Goal: Transaction & Acquisition: Purchase product/service

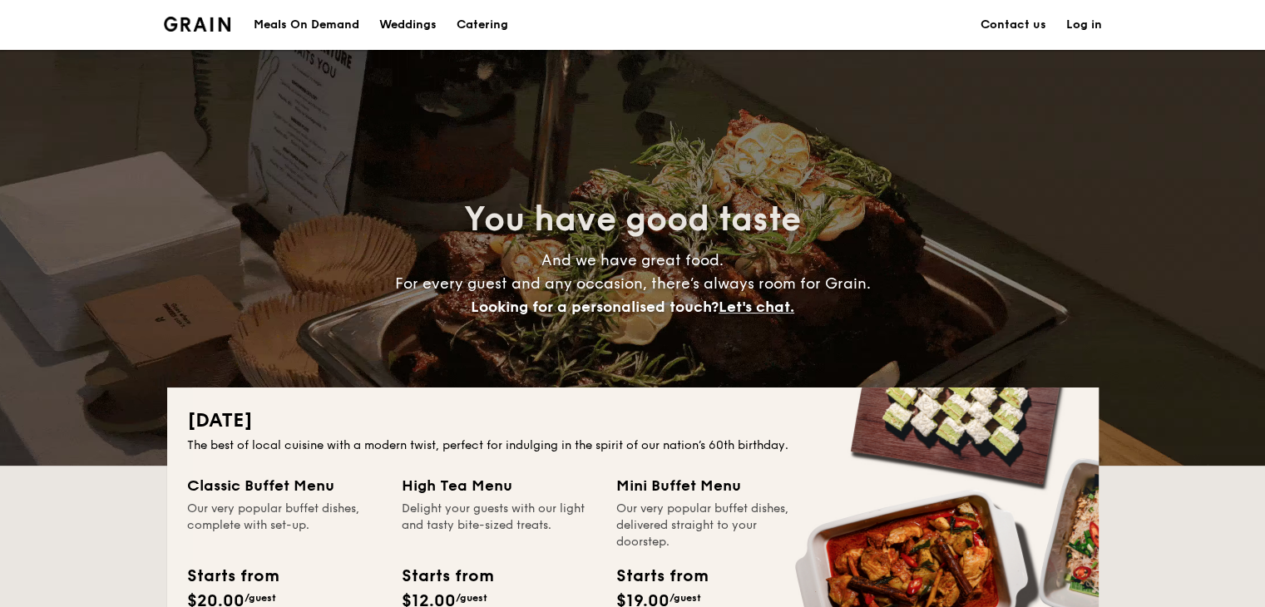
click at [473, 17] on h1 "Catering" at bounding box center [483, 25] width 52 height 50
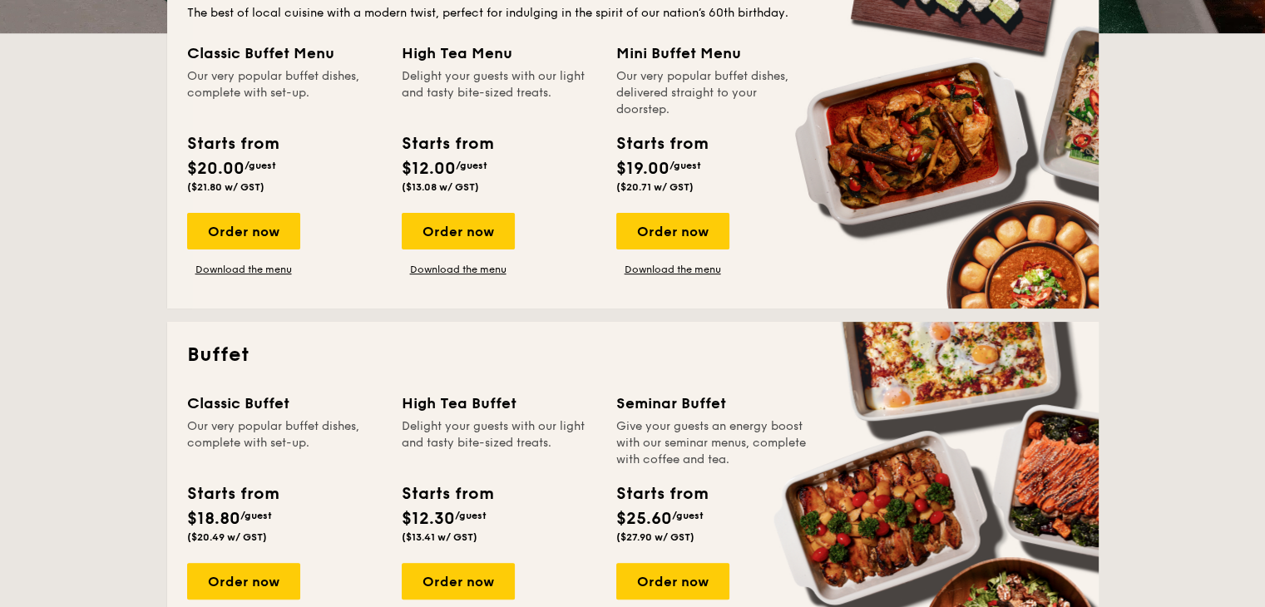
scroll to position [582, 0]
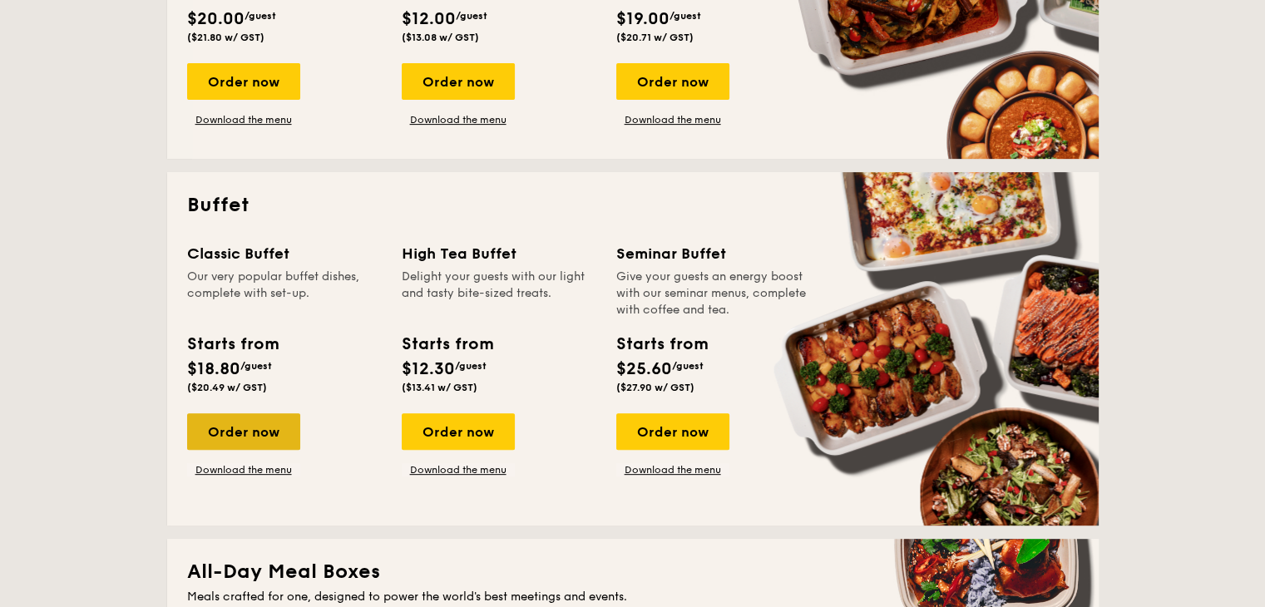
click at [265, 434] on div "Order now" at bounding box center [243, 431] width 113 height 37
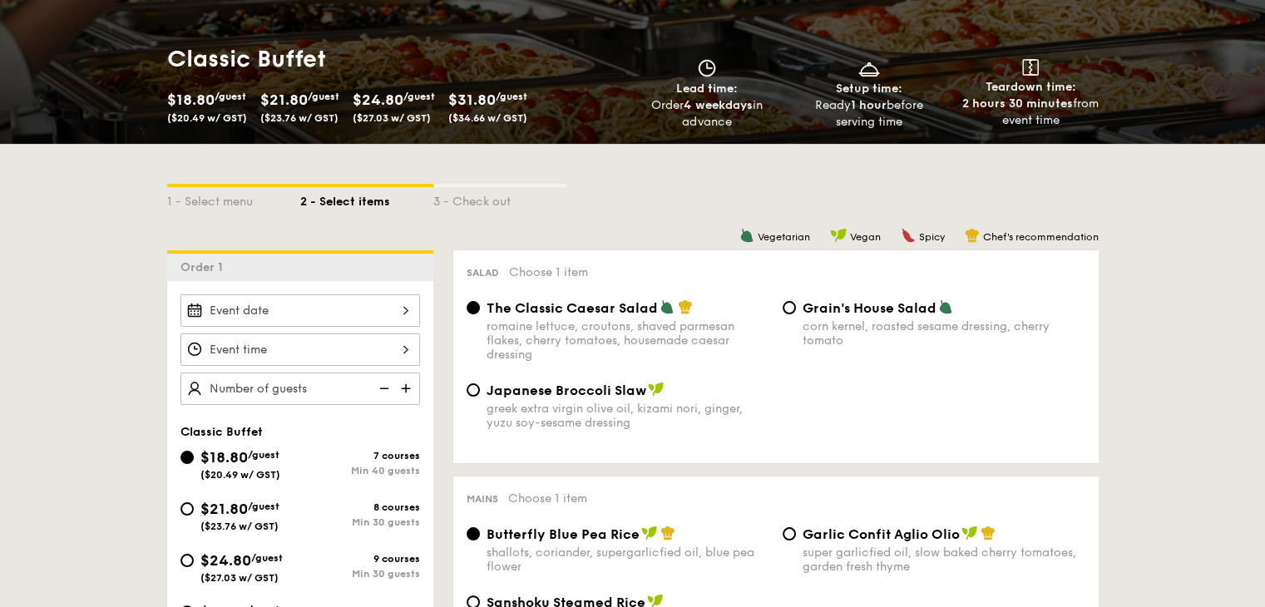
scroll to position [333, 0]
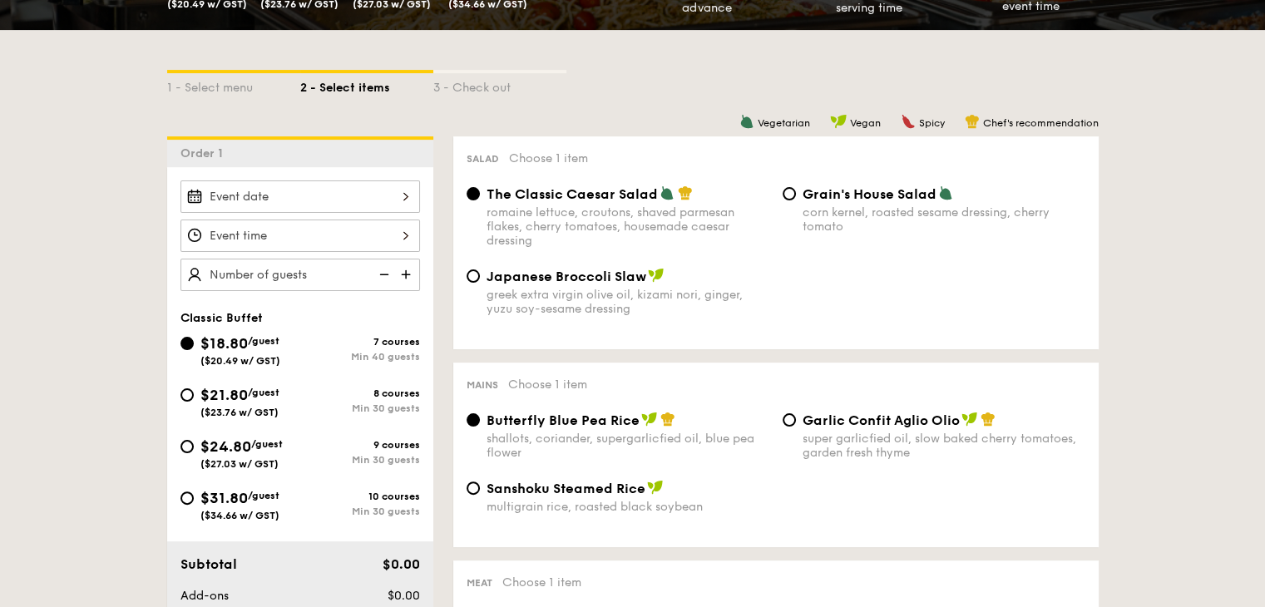
click at [383, 198] on div at bounding box center [301, 197] width 240 height 32
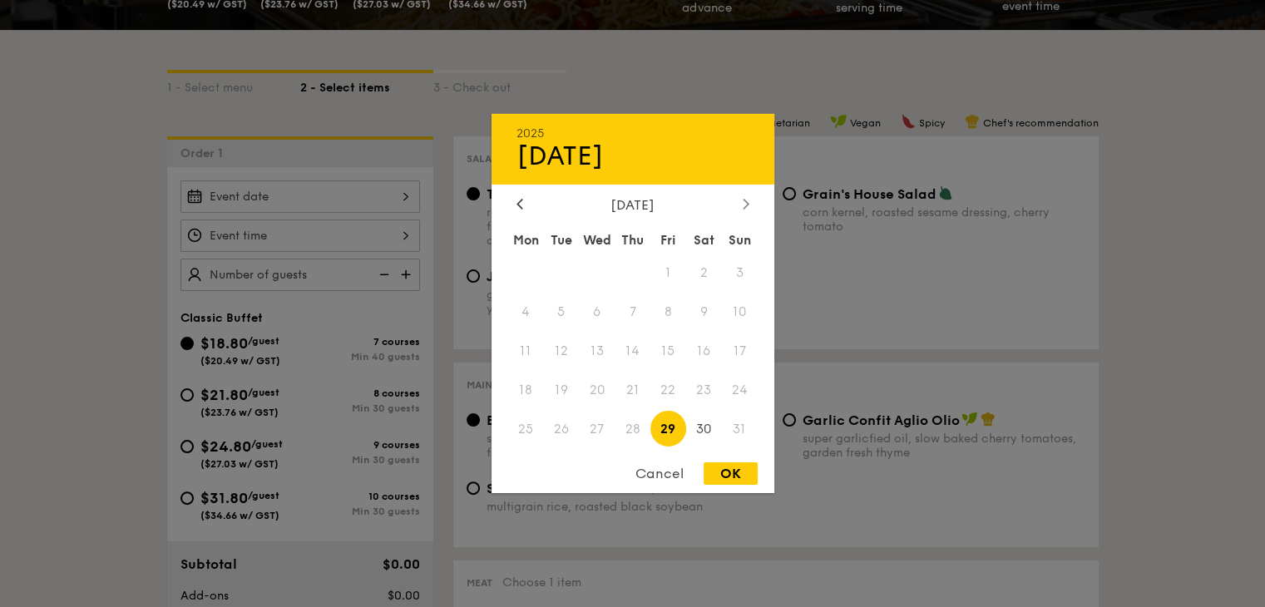
click at [743, 198] on icon at bounding box center [746, 203] width 7 height 11
click at [636, 305] on span "11" at bounding box center [633, 313] width 36 height 36
click at [725, 479] on div "OK" at bounding box center [731, 474] width 54 height 22
type input "[DATE]"
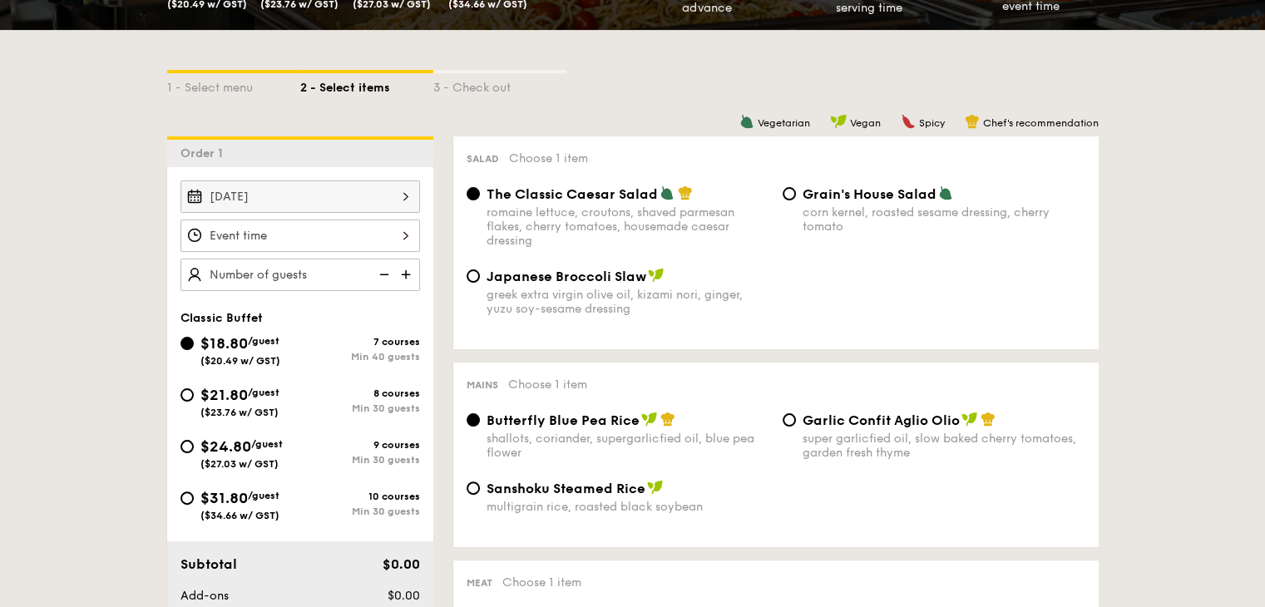
click at [551, 288] on div "Japanese Broccoli Slaw greek extra virgin olive oil, kizami [PERSON_NAME], yuzu…" at bounding box center [628, 292] width 283 height 48
click at [480, 283] on input "Japanese Broccoli Slaw greek extra virgin olive oil, kizami [PERSON_NAME], yuzu…" at bounding box center [473, 276] width 13 height 13
radio input "true"
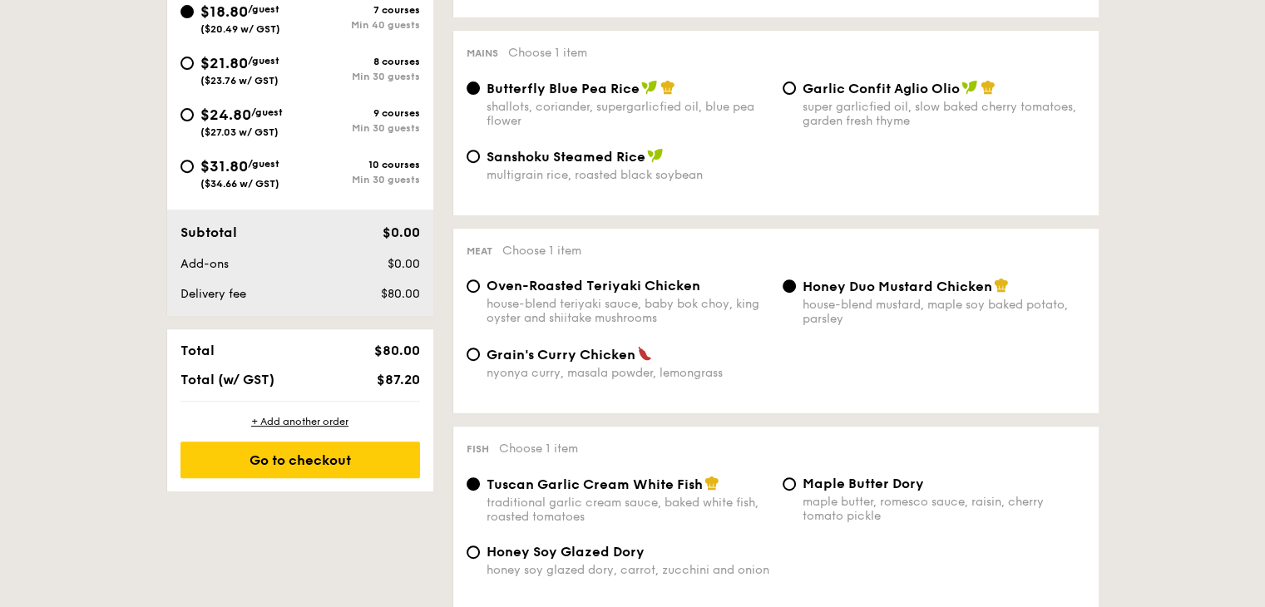
scroll to position [666, 0]
click at [473, 292] on input "Oven-Roasted Teriyaki Chicken house-blend teriyaki sauce, baby bok choy, king o…" at bounding box center [473, 285] width 13 height 13
radio input "true"
click at [478, 360] on input "Grain's [PERSON_NAME] Chicken nyonya [PERSON_NAME], masala powder, lemongrass" at bounding box center [473, 353] width 13 height 13
radio input "true"
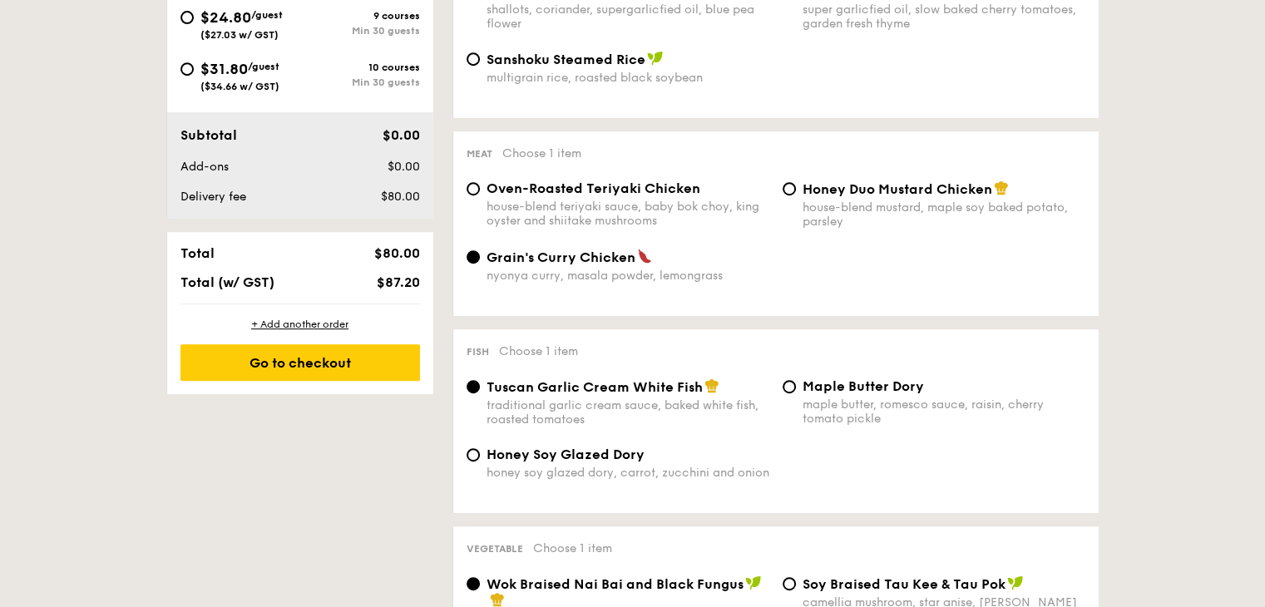
scroll to position [832, 0]
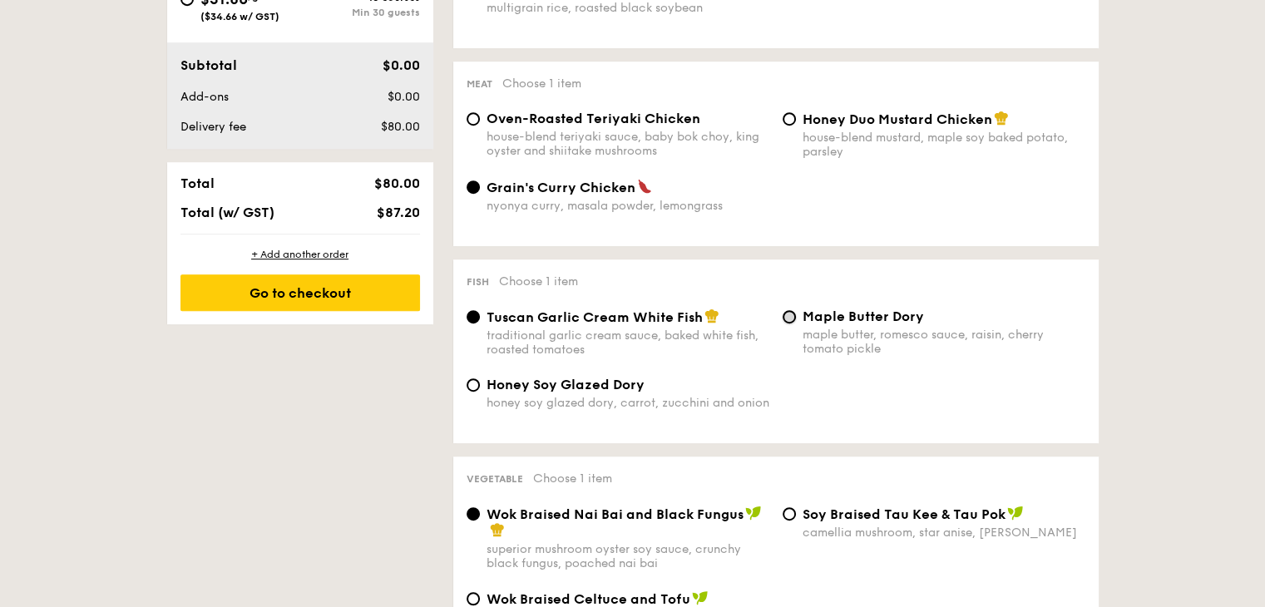
click at [791, 324] on input "Maple Butter Dory maple butter, romesco sauce, raisin, cherry tomato pickle" at bounding box center [789, 316] width 13 height 13
radio input "true"
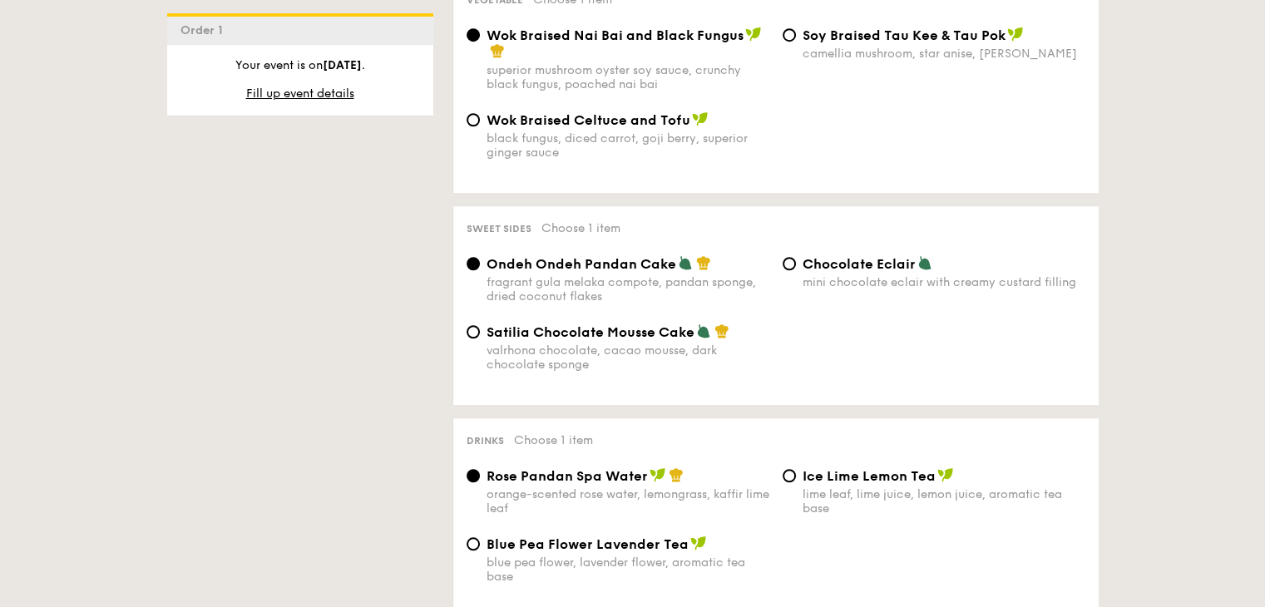
scroll to position [1331, 0]
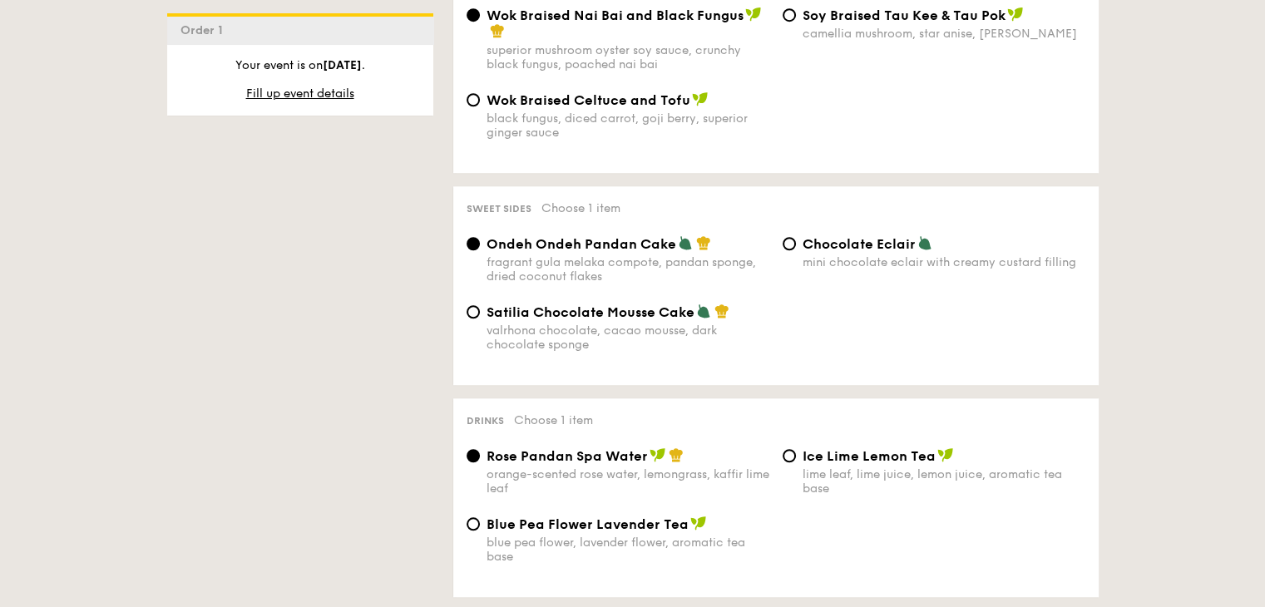
click at [796, 262] on div "Chocolate Eclair mini chocolate eclair with creamy custard filling" at bounding box center [934, 252] width 316 height 34
click at [787, 250] on input "Chocolate Eclair mini chocolate eclair with creamy custard filling" at bounding box center [789, 243] width 13 height 13
radio input "true"
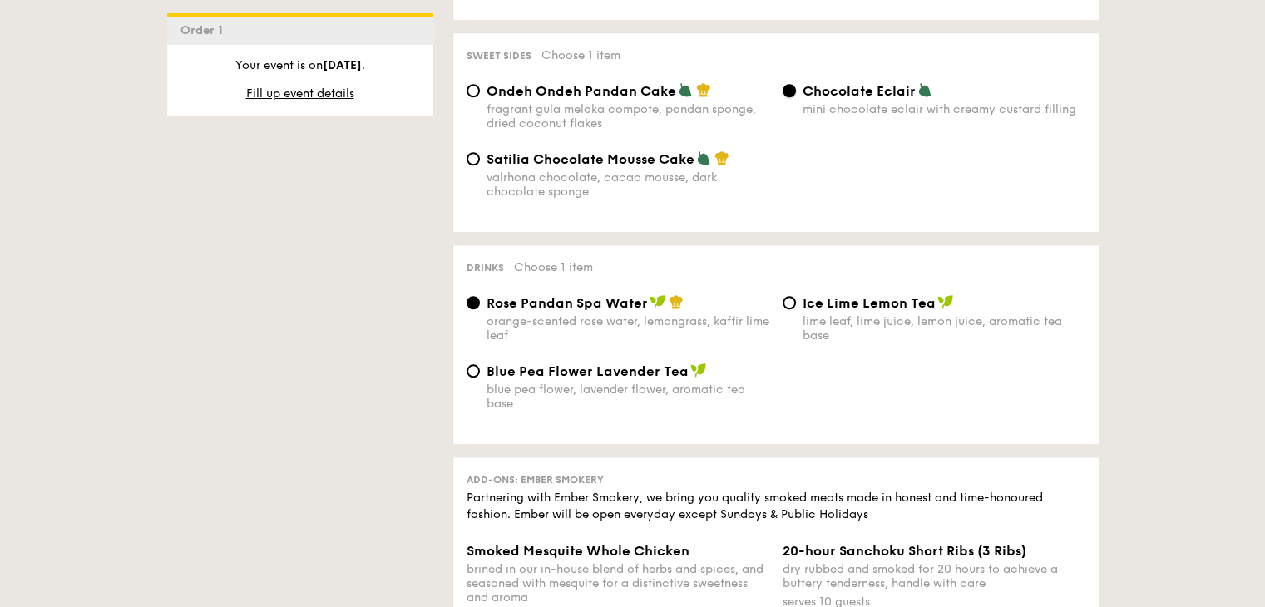
scroll to position [1498, 0]
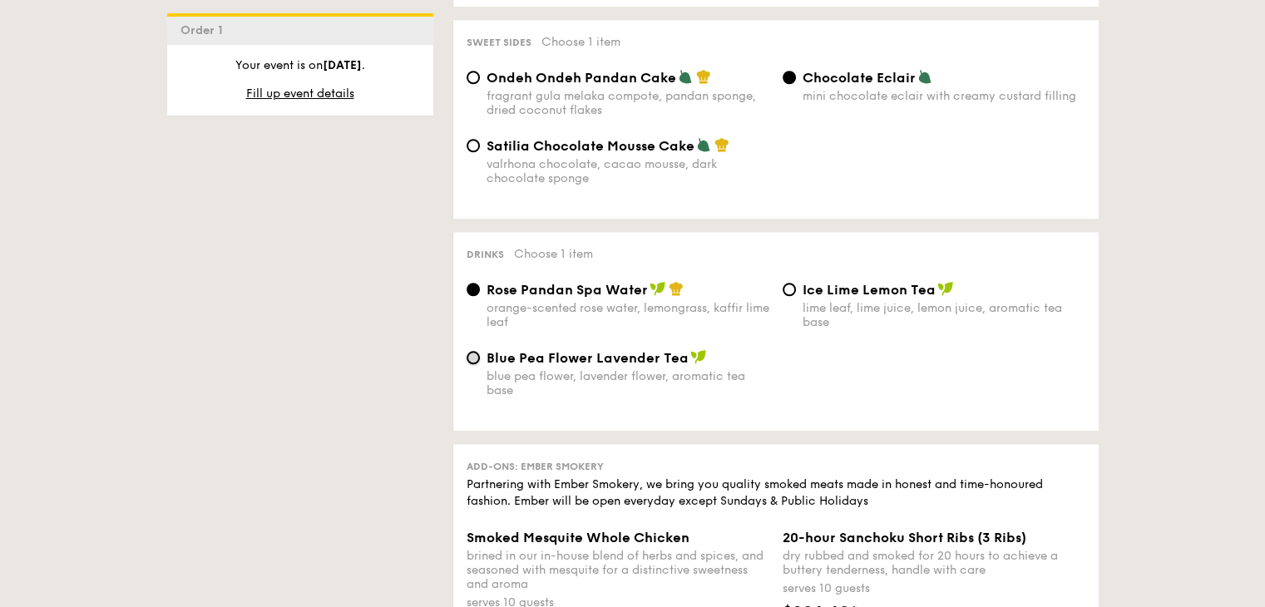
click at [472, 364] on input "Blue Pea Flower Lavender Tea blue pea flower, lavender flower, aromatic tea base" at bounding box center [473, 357] width 13 height 13
radio input "true"
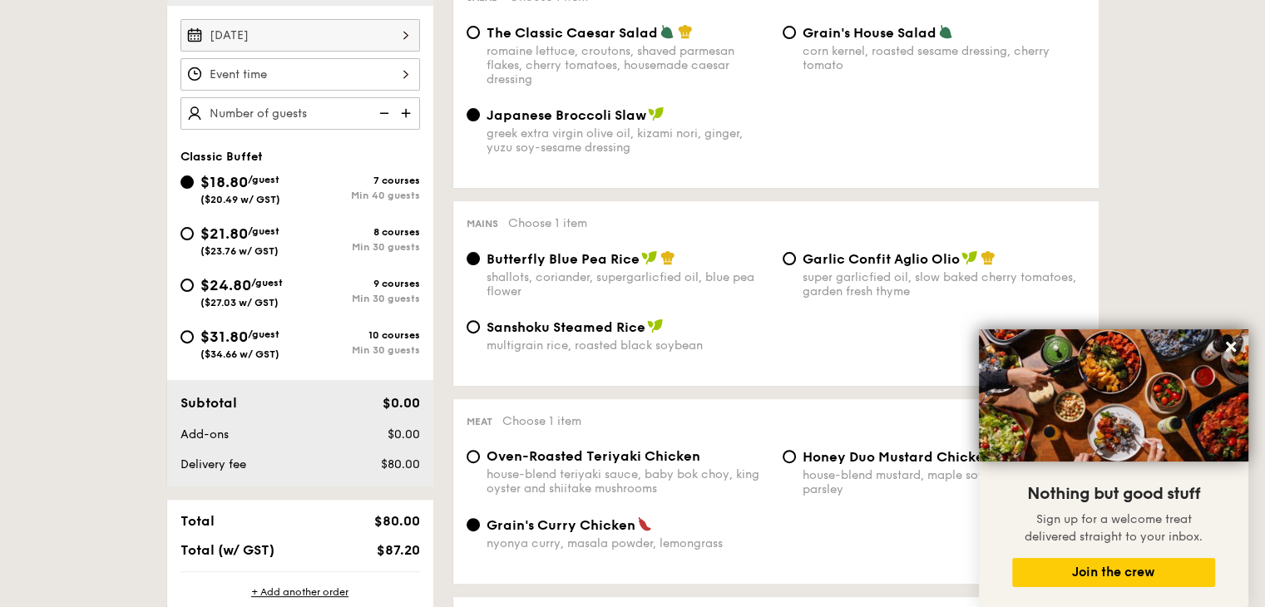
scroll to position [416, 0]
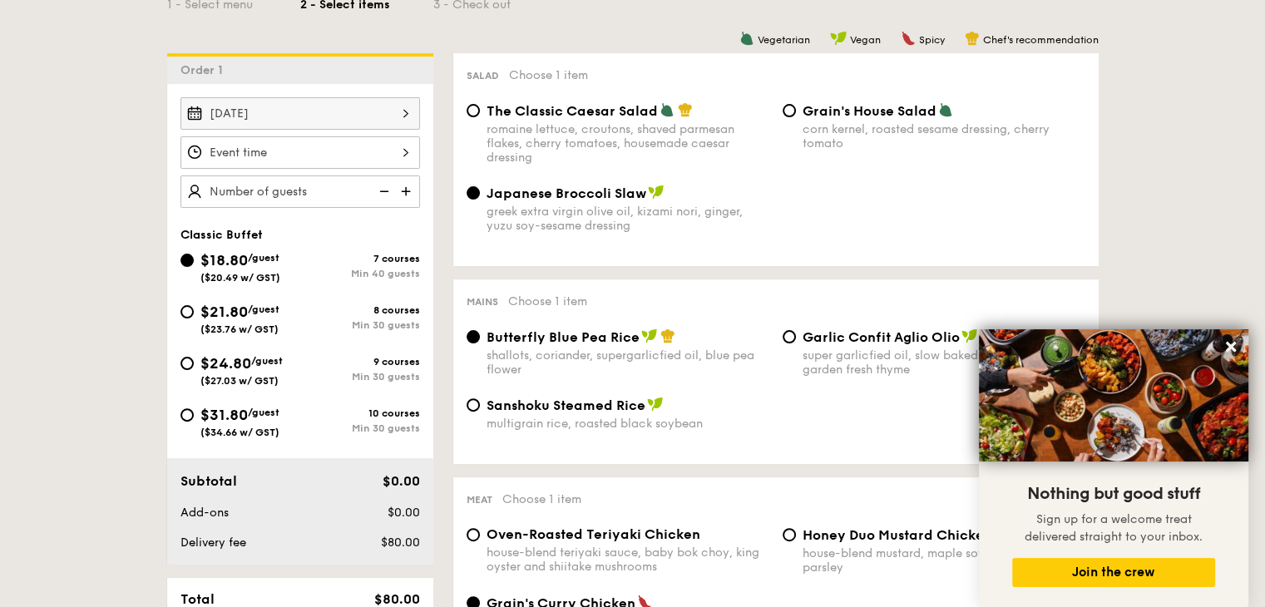
click at [403, 148] on div at bounding box center [301, 152] width 240 height 32
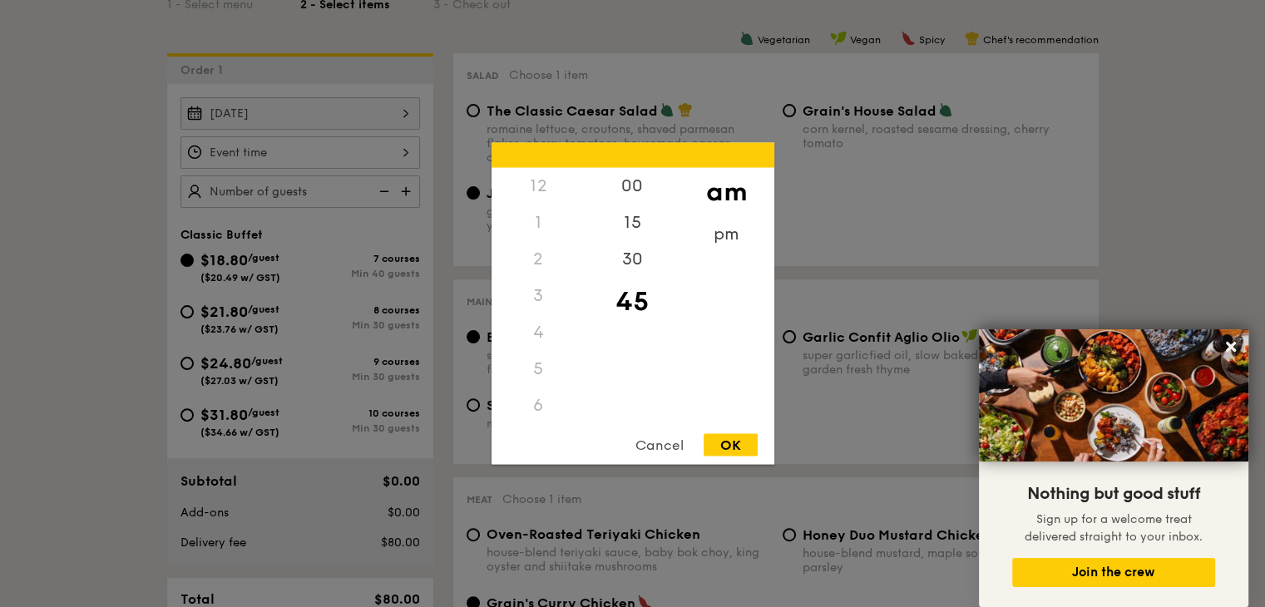
scroll to position [197, 0]
click at [711, 437] on div "OK" at bounding box center [731, 445] width 54 height 22
type input "11:45AM"
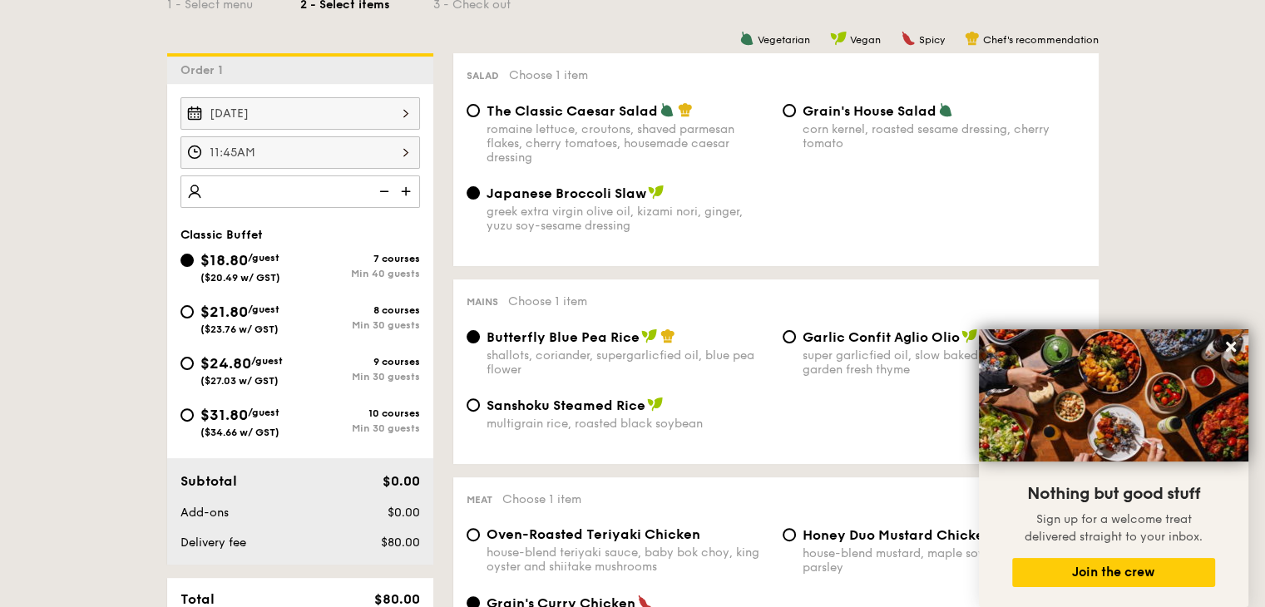
click at [401, 186] on img at bounding box center [407, 192] width 25 height 32
click at [408, 191] on img at bounding box center [407, 192] width 25 height 32
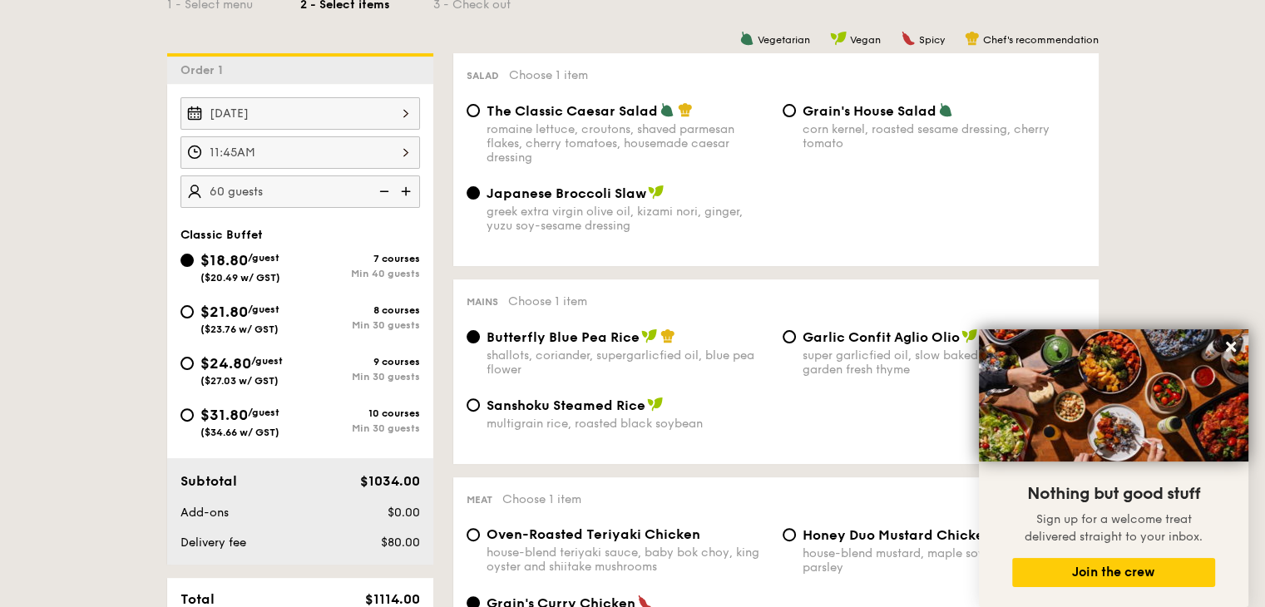
click at [408, 191] on img at bounding box center [407, 192] width 25 height 32
click at [380, 190] on img at bounding box center [382, 192] width 25 height 32
type input "65 guests"
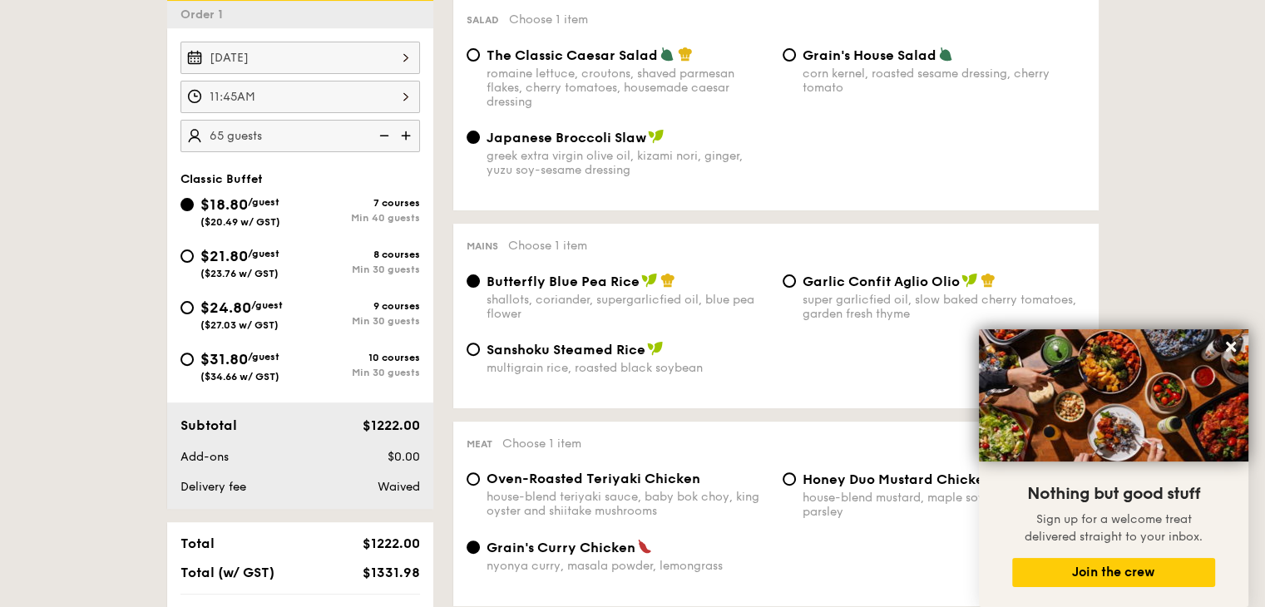
scroll to position [499, 0]
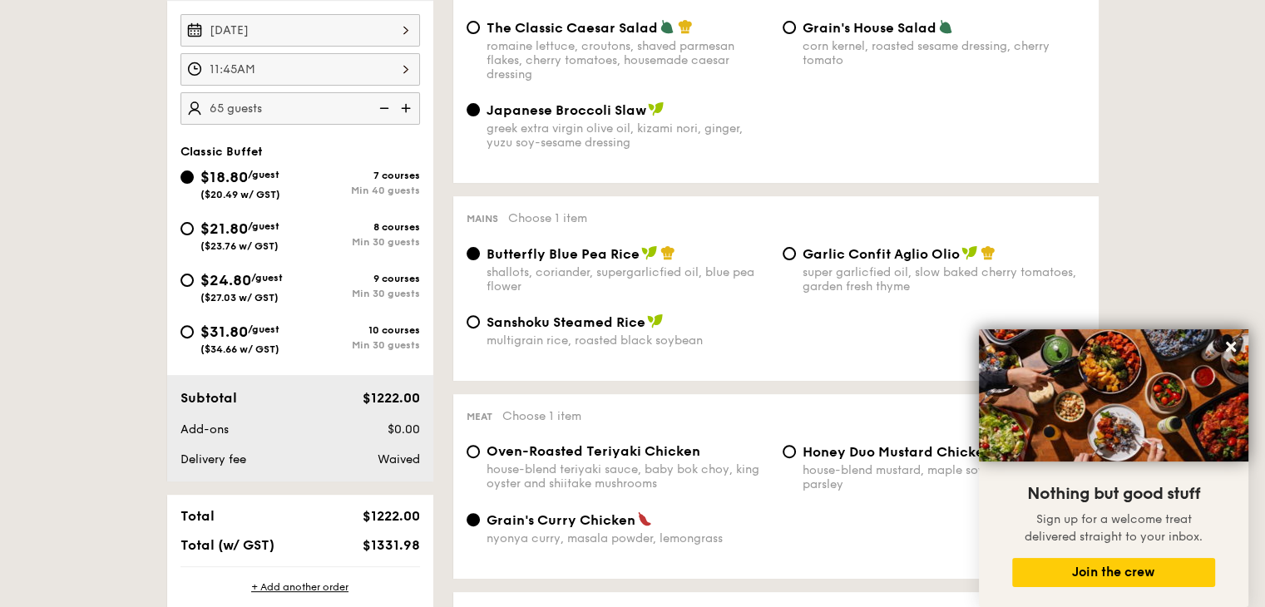
click at [998, 166] on div "Japanese Broccoli Slaw greek extra virgin olive oil, kizami [PERSON_NAME], yuzu…" at bounding box center [776, 136] width 632 height 68
click at [192, 227] on input "$21.80 /guest ($23.76 w/ GST) 8 courses Min 30 guests" at bounding box center [187, 228] width 13 height 13
radio input "true"
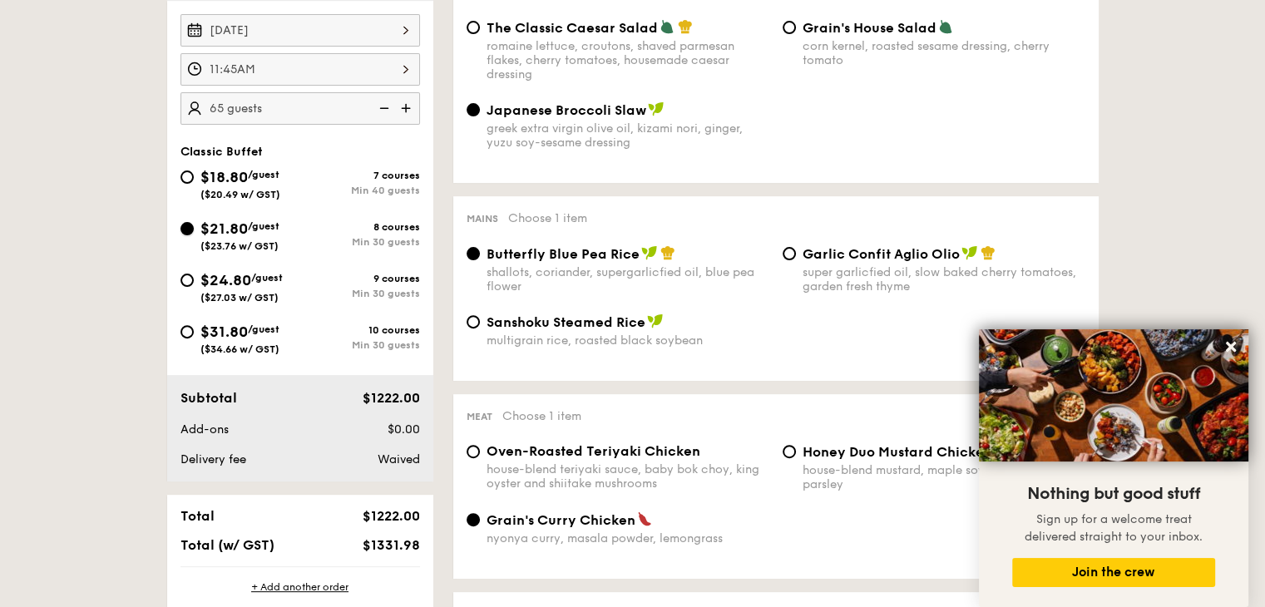
radio input "false"
radio input "true"
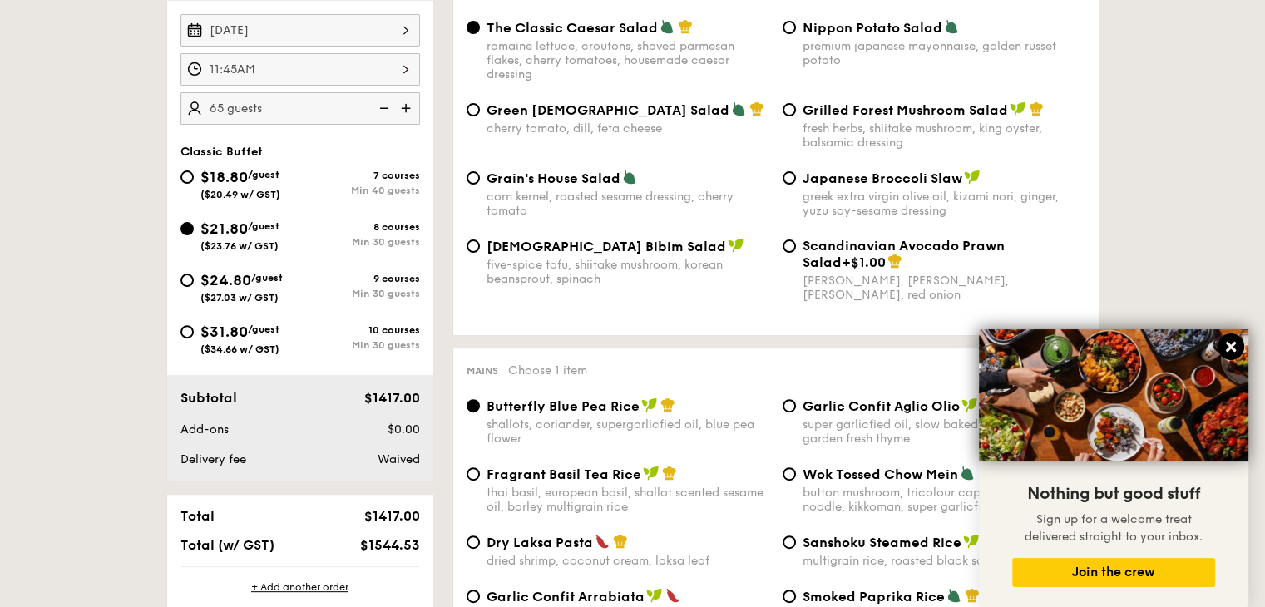
click at [1231, 344] on icon at bounding box center [1231, 347] width 10 height 10
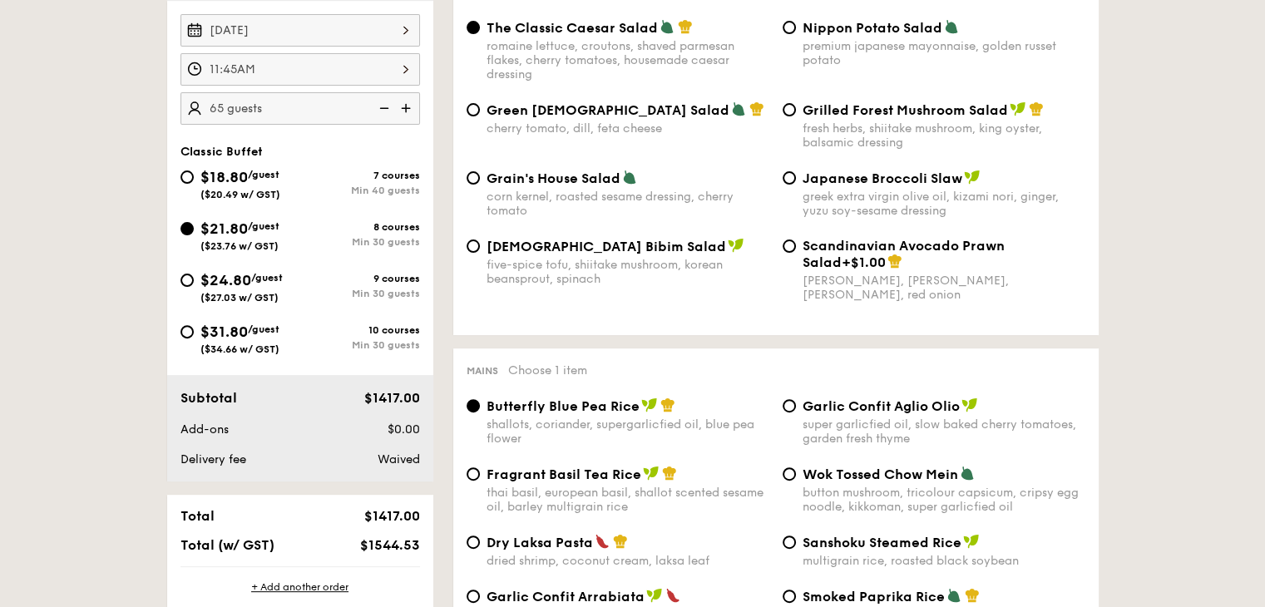
click at [780, 179] on div "Japanese Broccoli Slaw greek extra virgin olive oil, kizami [PERSON_NAME], yuzu…" at bounding box center [934, 194] width 316 height 48
click at [789, 191] on div "Japanese Broccoli Slaw greek extra virgin olive oil, kizami [PERSON_NAME], yuzu…" at bounding box center [934, 194] width 316 height 48
click at [791, 184] on input "Japanese Broccoli Slaw greek extra virgin olive oil, kizami [PERSON_NAME], yuzu…" at bounding box center [789, 177] width 13 height 13
radio input "true"
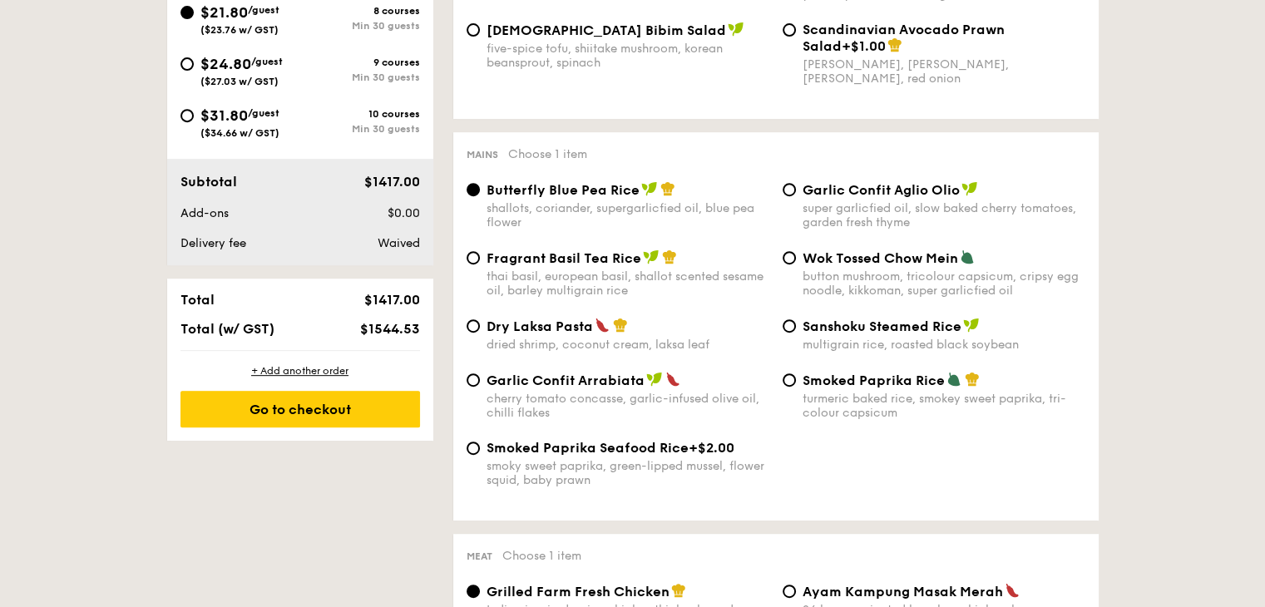
scroll to position [749, 0]
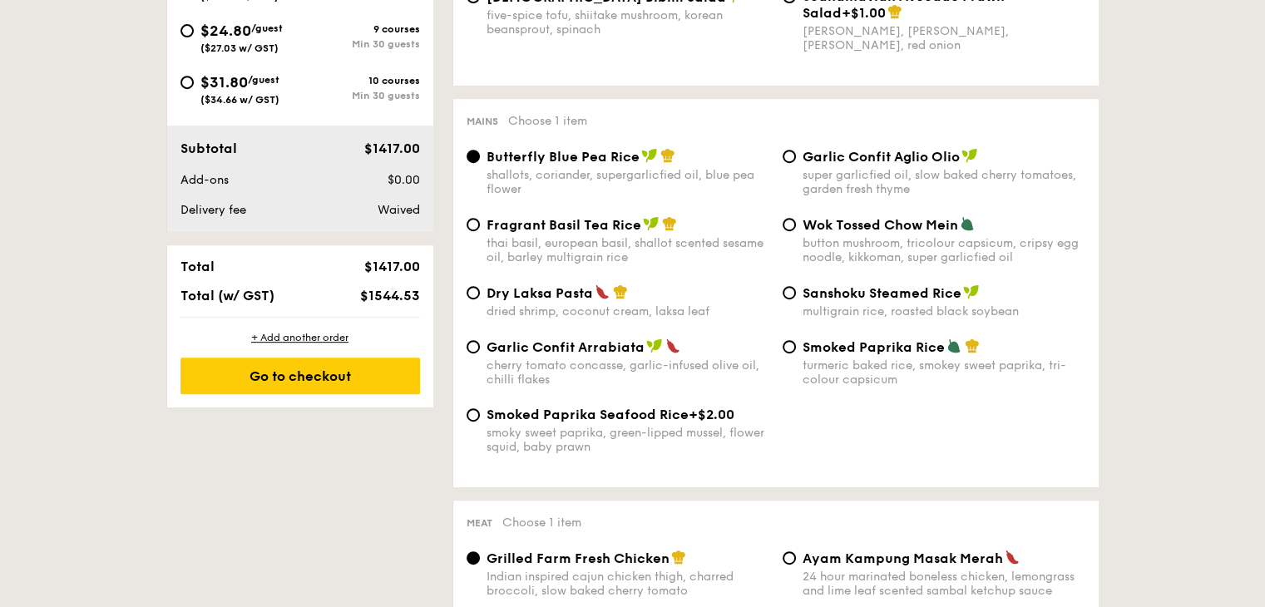
click at [480, 304] on div "Dry Laksa Pasta dried shrimp, coconut cream, laksa leaf" at bounding box center [618, 302] width 316 height 34
click at [473, 291] on div "Butterfly Blue Pea Rice shallots, coriander, supergarlicfied oil, blue pea flow…" at bounding box center [776, 311] width 619 height 326
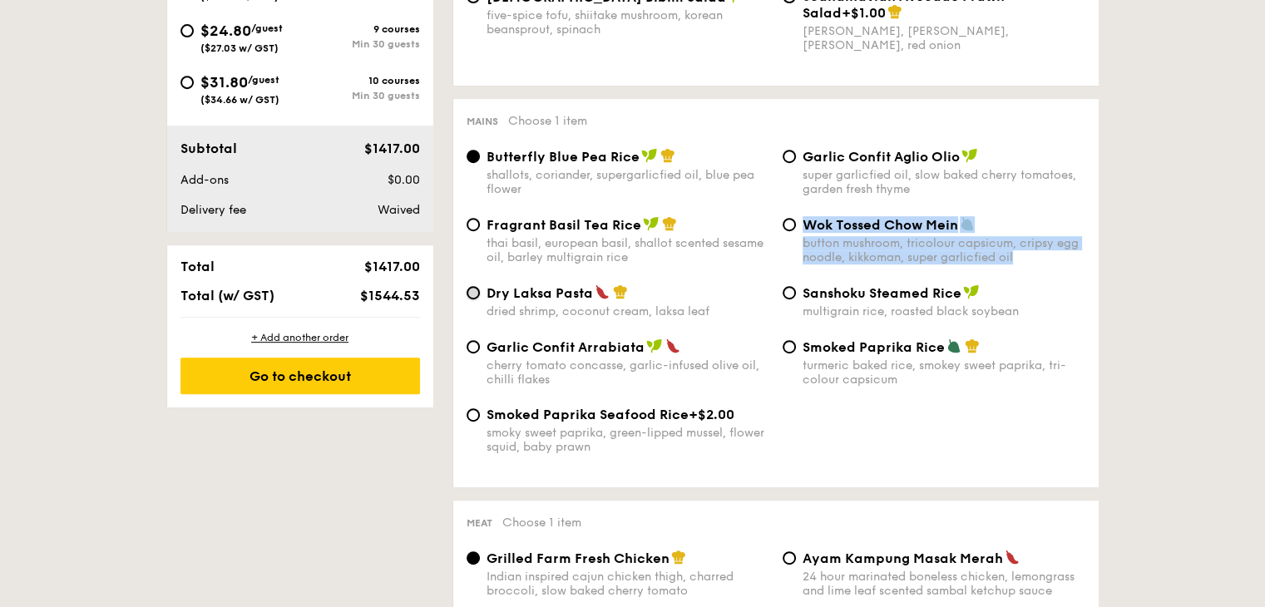
click at [473, 299] on input "Dry Laksa Pasta dried shrimp, coconut cream, laksa leaf" at bounding box center [473, 292] width 13 height 13
radio input "true"
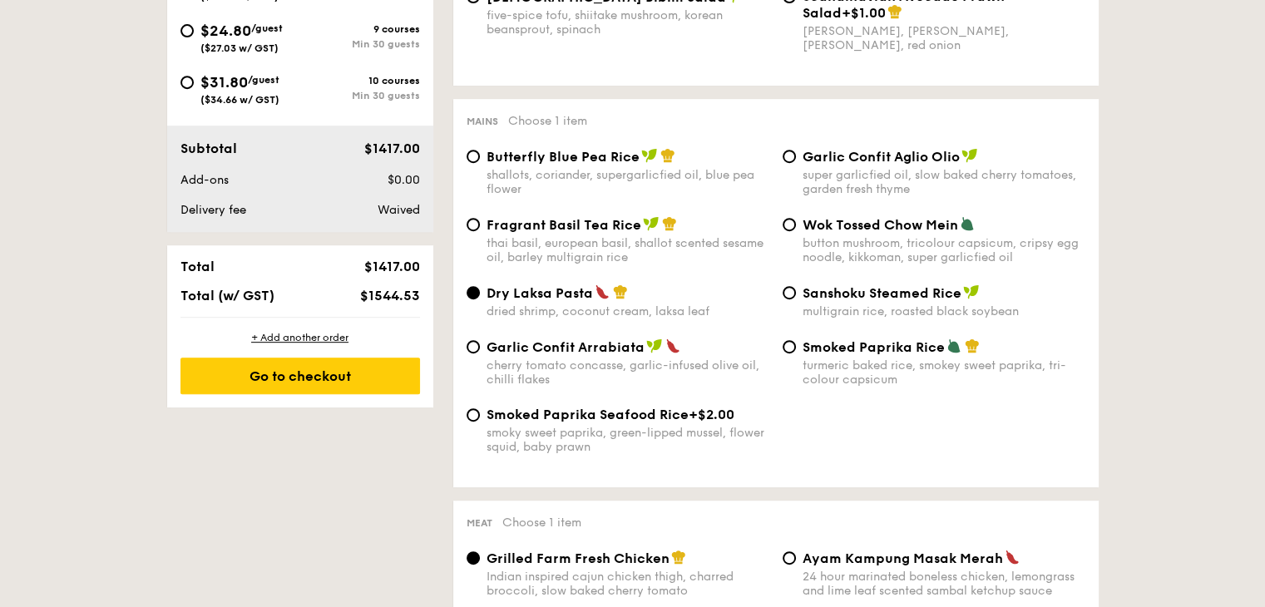
click at [468, 159] on input "Butterfly Blue Pea Rice shallots, coriander, supergarlicfied oil, blue pea flow…" at bounding box center [473, 156] width 13 height 13
radio input "true"
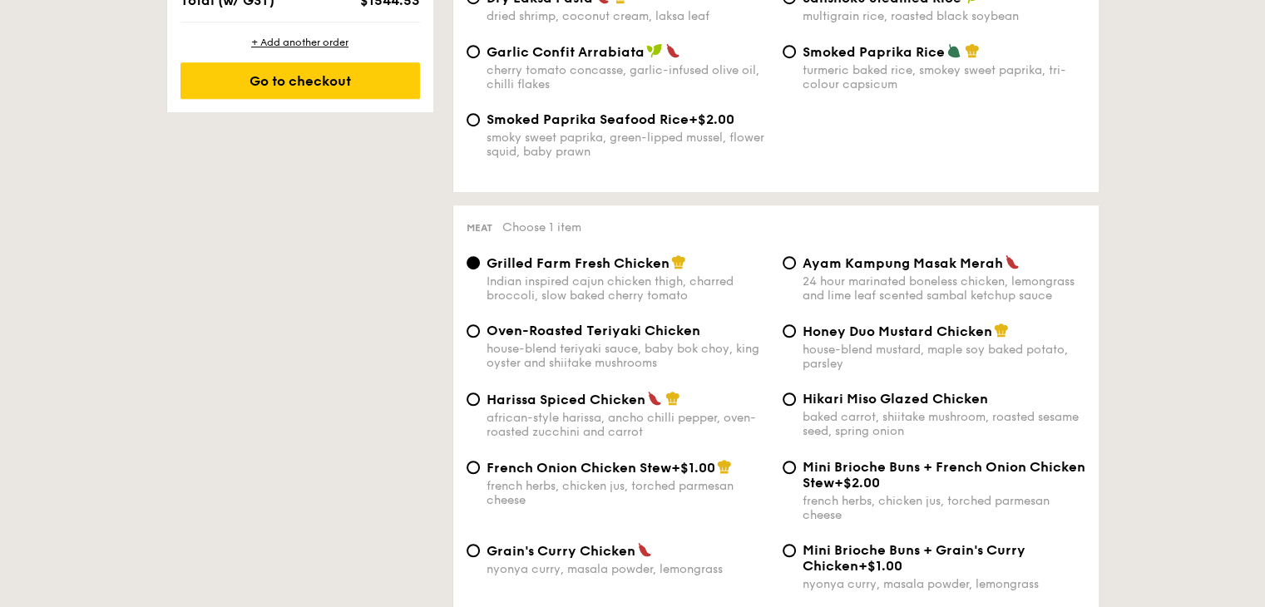
scroll to position [1082, 0]
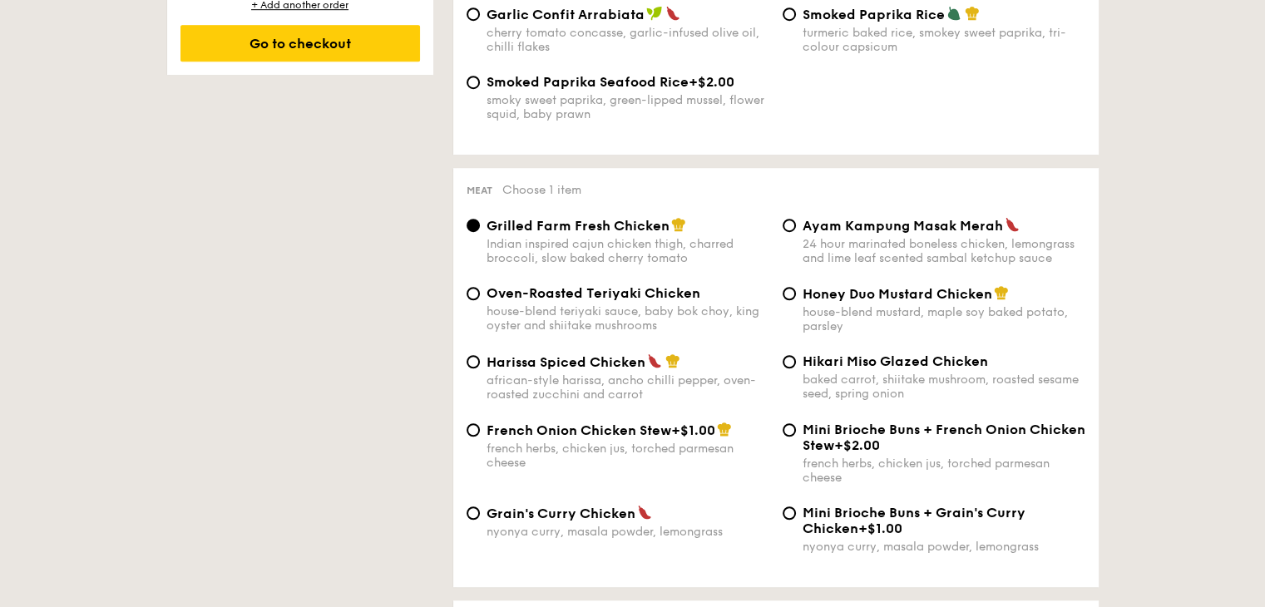
click at [461, 309] on div "Oven-Roasted Teriyaki Chicken house-blend teriyaki sauce, baby bok choy, king o…" at bounding box center [618, 308] width 316 height 47
click at [475, 300] on input "Oven-Roasted Teriyaki Chicken house-blend teriyaki sauce, baby bok choy, king o…" at bounding box center [473, 293] width 13 height 13
radio input "true"
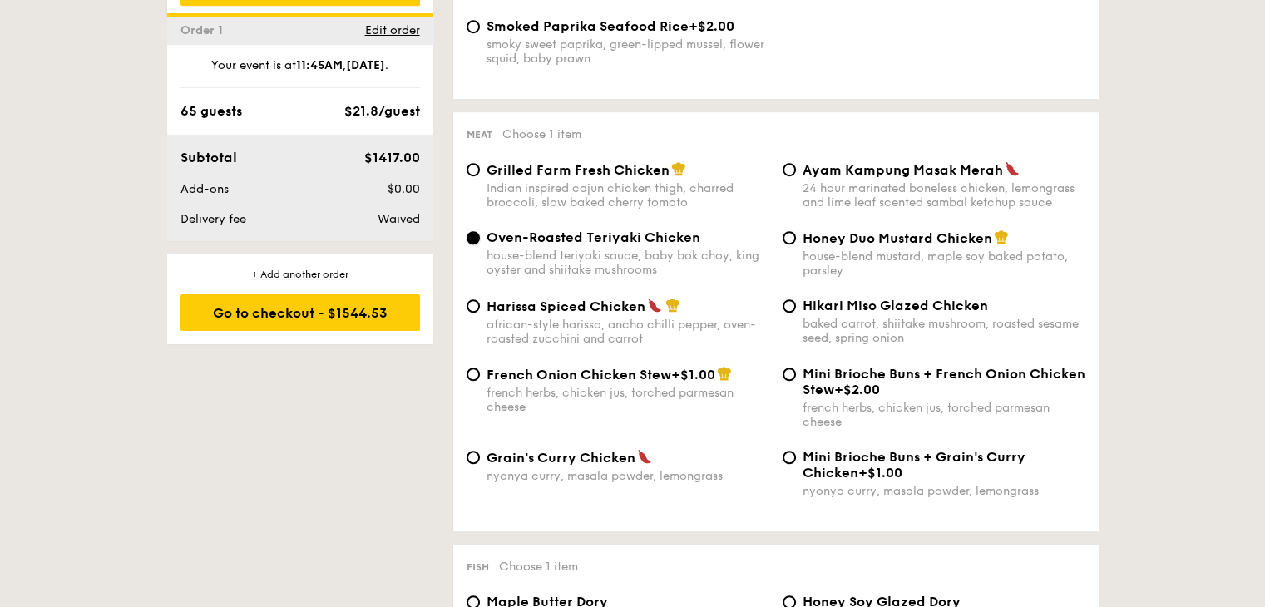
scroll to position [1248, 0]
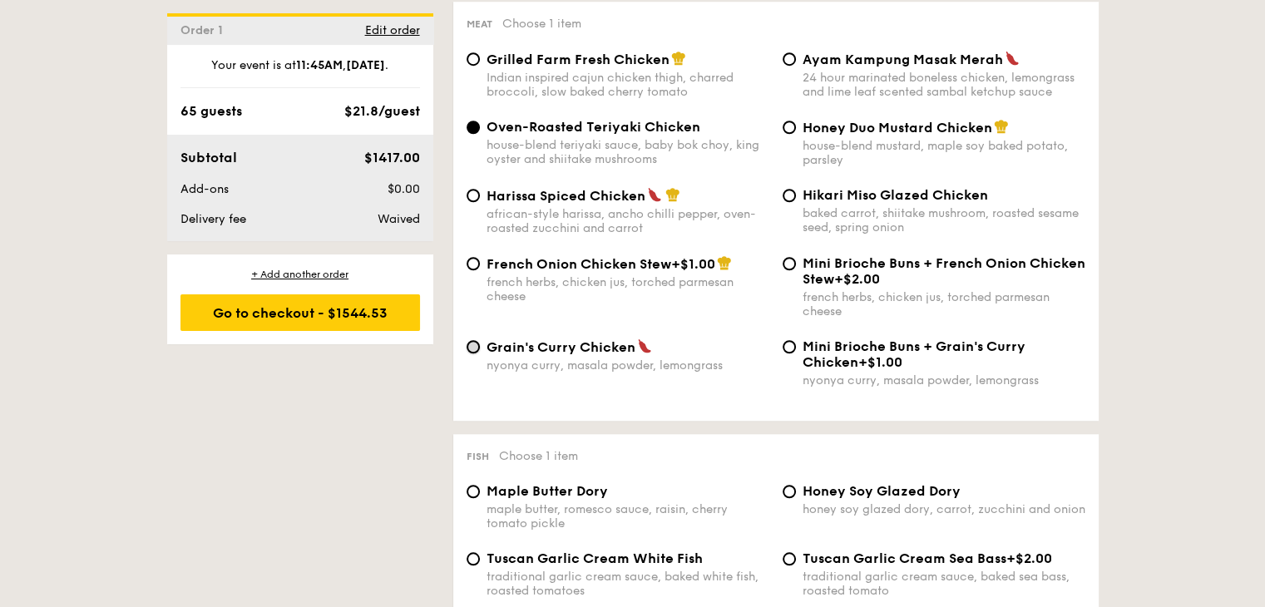
click at [472, 354] on input "Grain's [PERSON_NAME] Chicken nyonya [PERSON_NAME], masala powder, lemongrass" at bounding box center [473, 346] width 13 height 13
radio input "true"
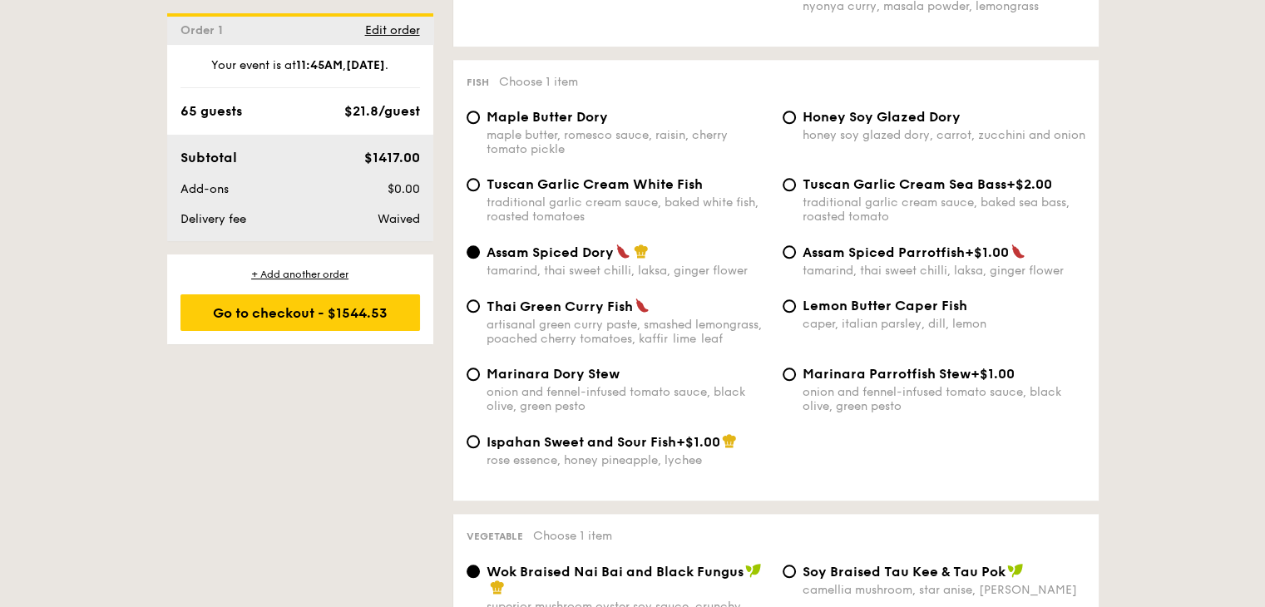
scroll to position [1664, 0]
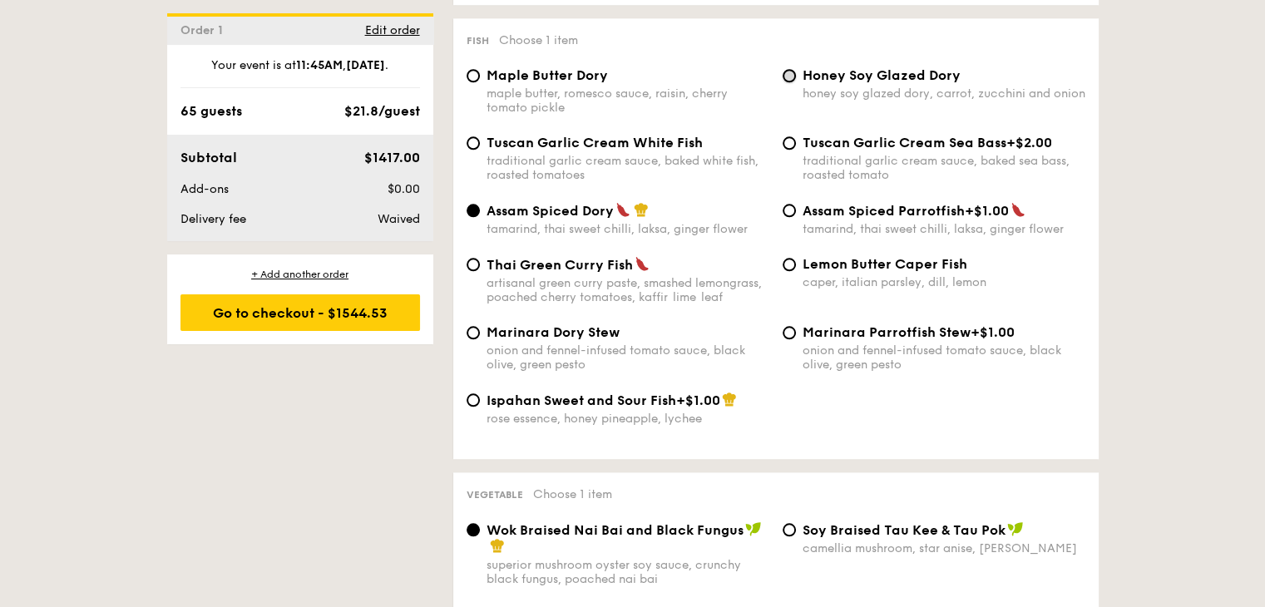
click at [785, 82] on input "Honey Soy Glazed Dory honey soy glazed dory, carrot, zucchini and onion" at bounding box center [789, 75] width 13 height 13
radio input "true"
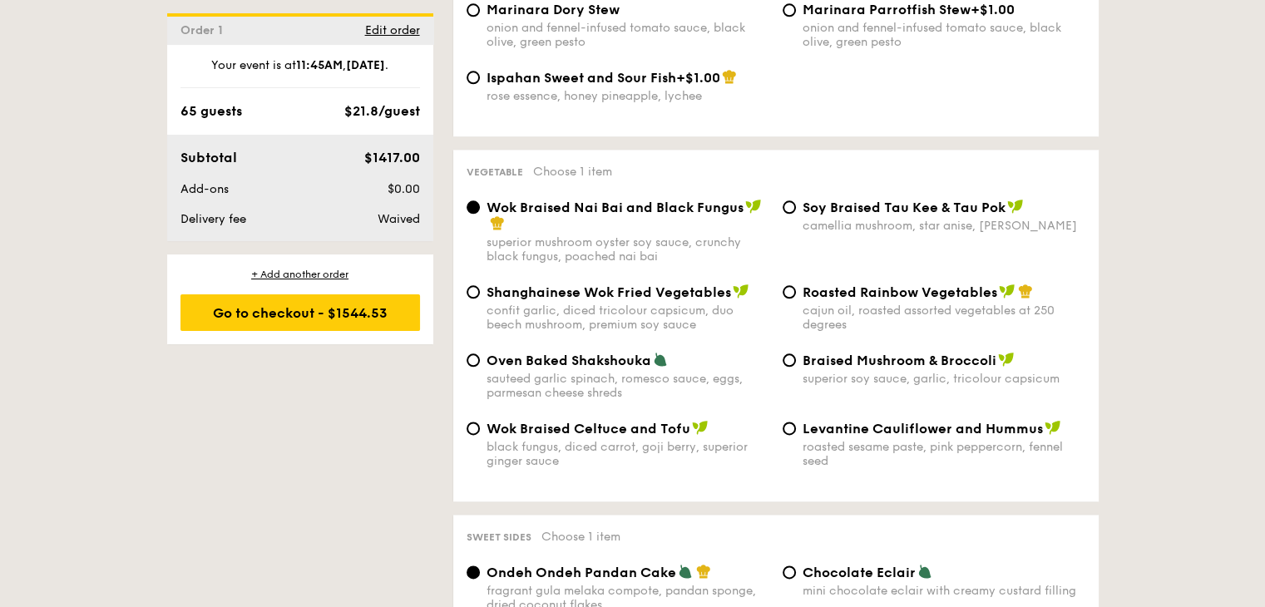
scroll to position [1997, 0]
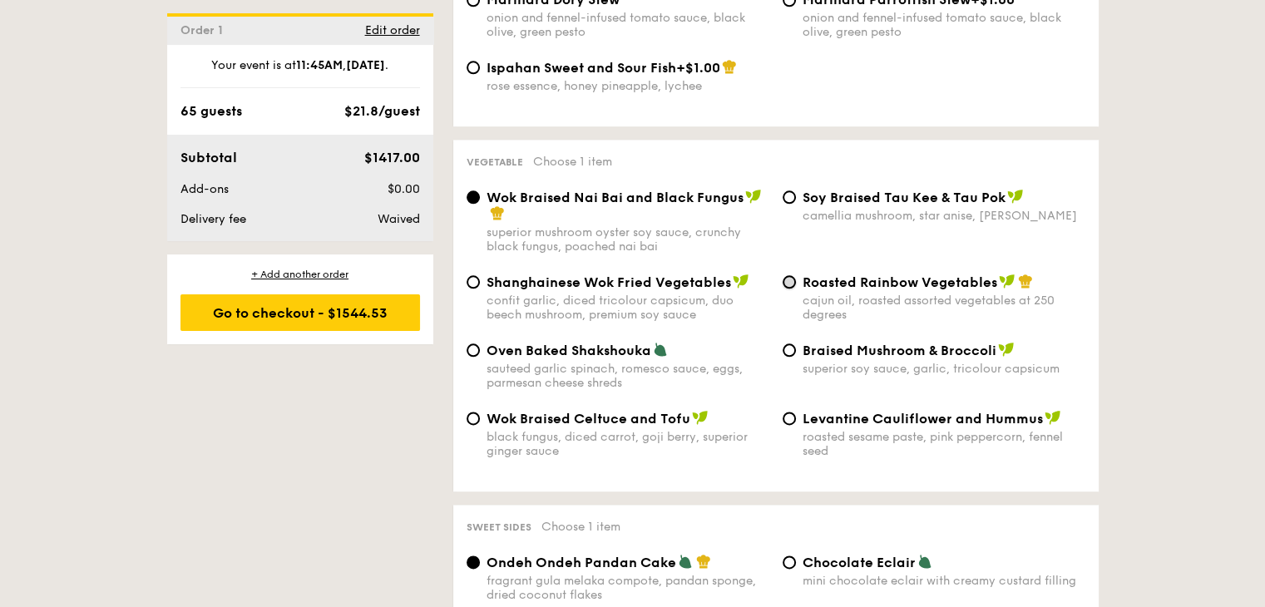
click at [790, 289] on input "Roasted Rainbow Vegetables cajun oil, roasted assorted vegetables at 250 degrees" at bounding box center [789, 281] width 13 height 13
radio input "true"
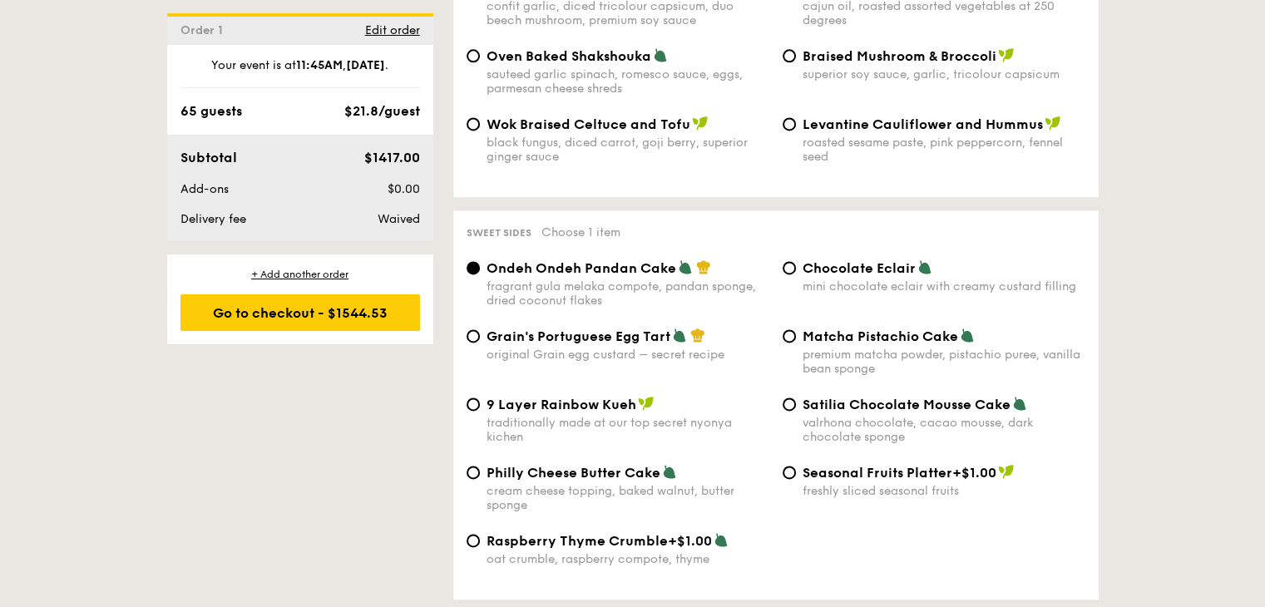
scroll to position [2330, 0]
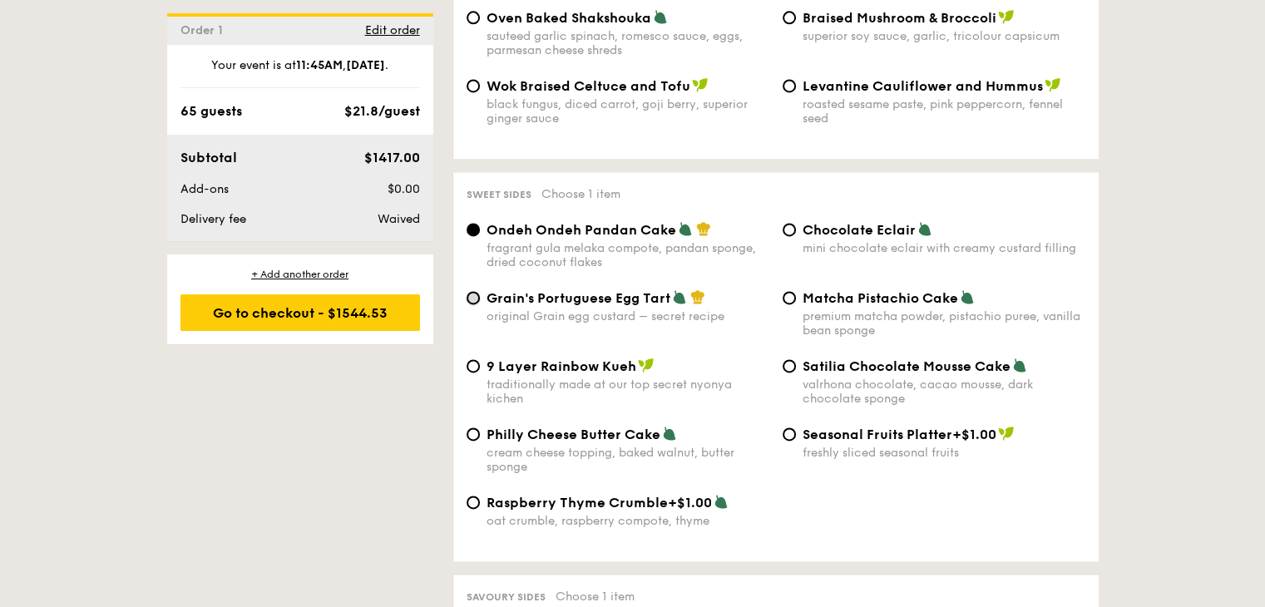
click at [475, 305] on input "Grain's Portuguese Egg Tart original Grain egg custard – secret recipe" at bounding box center [473, 297] width 13 height 13
radio input "true"
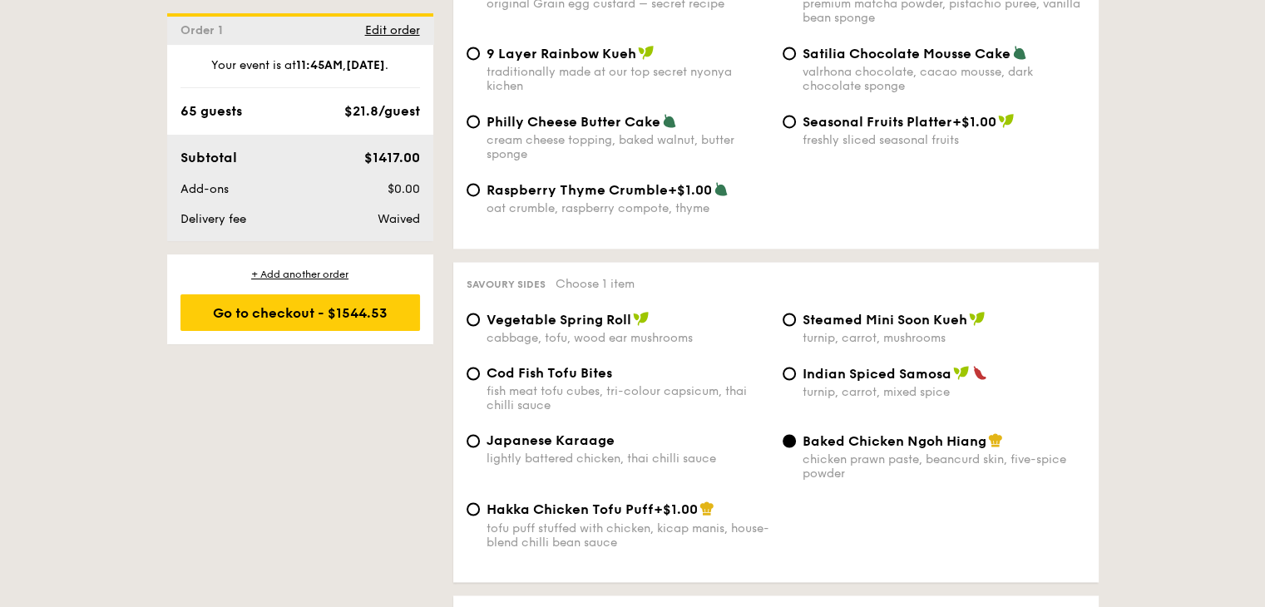
scroll to position [2662, 0]
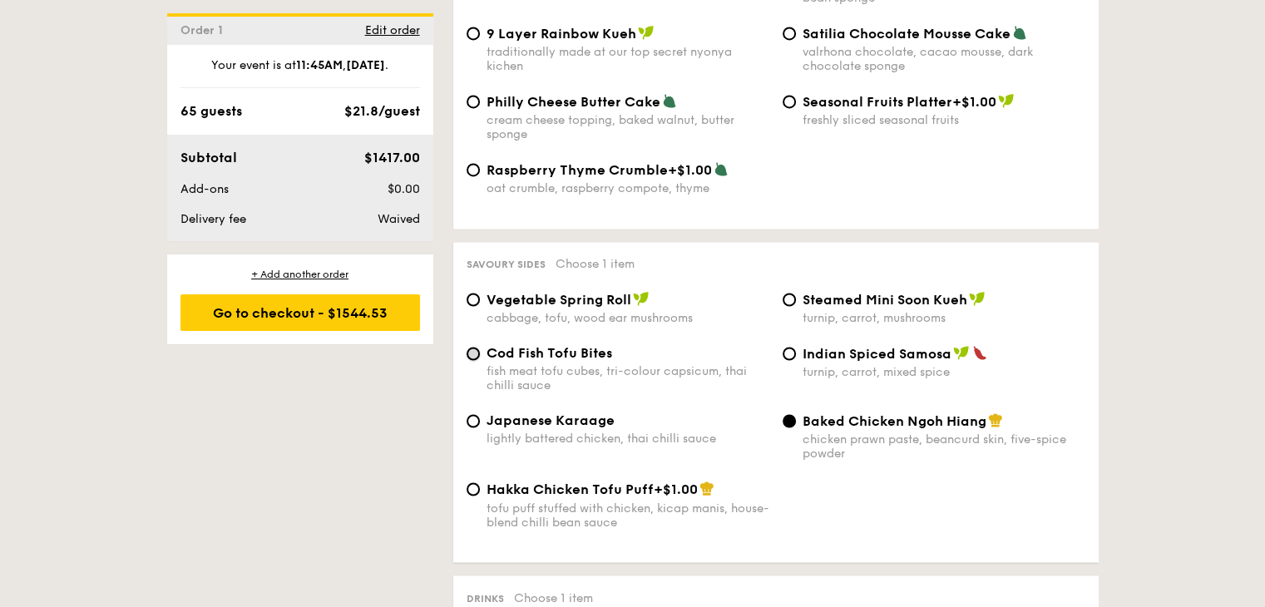
click at [477, 360] on input "Cod Fish Tofu Bites fish meat tofu cubes, tri-colour capsicum, thai chilli sauce" at bounding box center [473, 353] width 13 height 13
radio input "true"
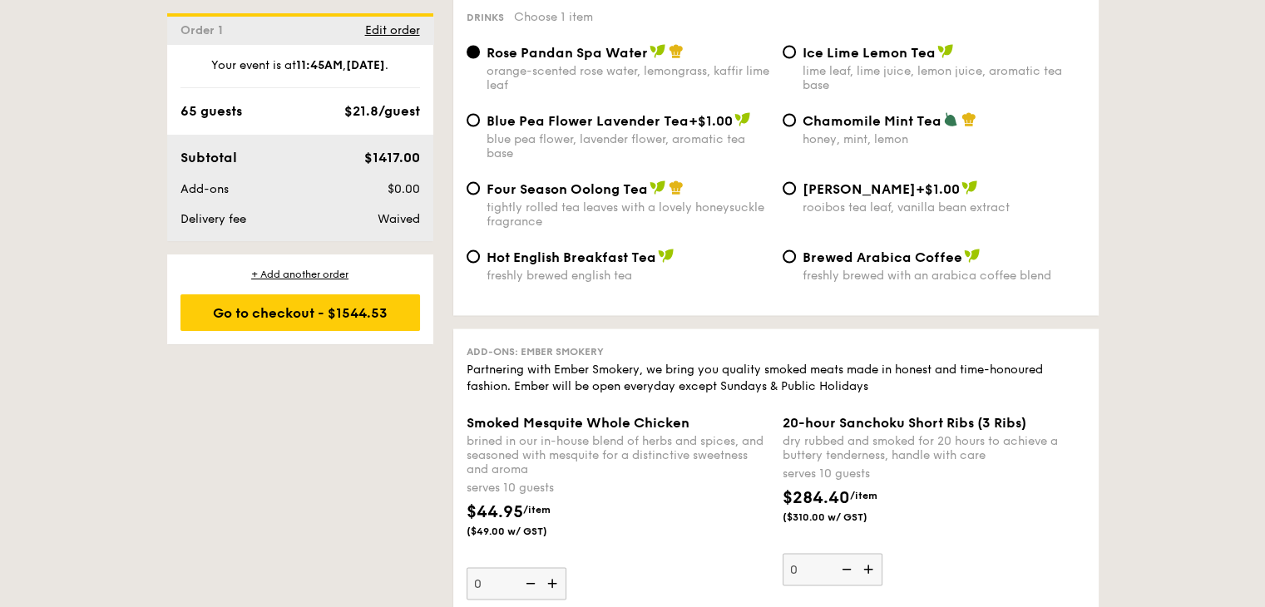
scroll to position [3245, 0]
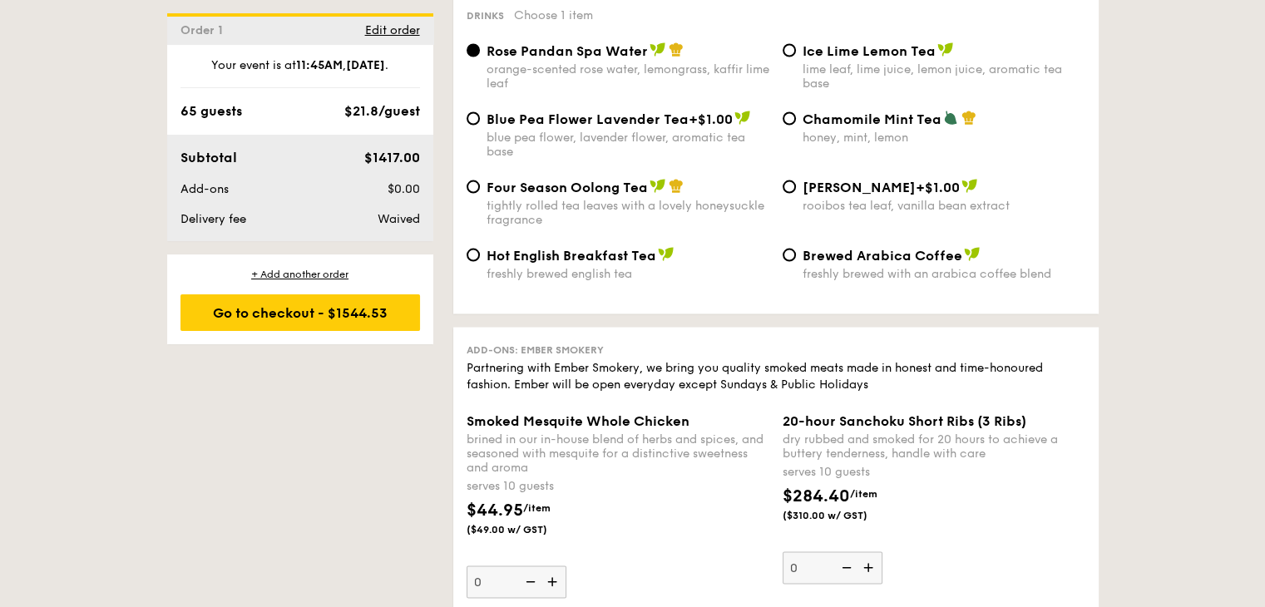
click at [577, 127] on span "Blue Pea Flower Lavender Tea" at bounding box center [588, 119] width 202 height 16
click at [480, 126] on input "Blue Pea Flower Lavender Tea +$1.00 blue pea flower, lavender flower, aromatic …" at bounding box center [473, 118] width 13 height 13
radio input "true"
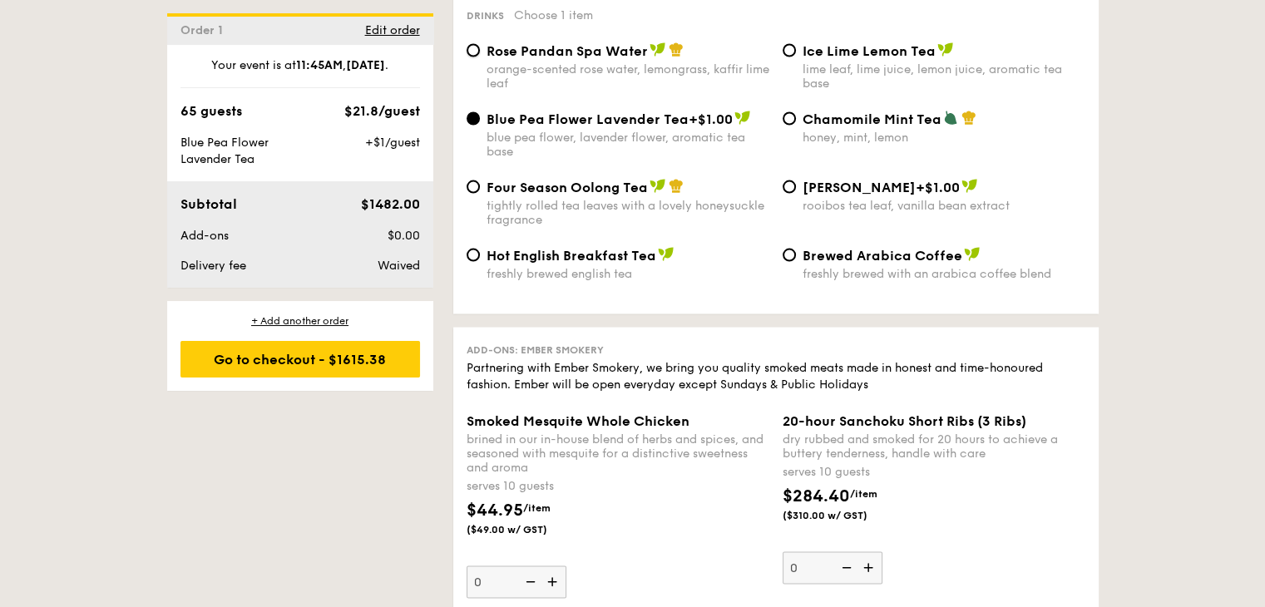
drag, startPoint x: 473, startPoint y: 85, endPoint x: 503, endPoint y: 103, distance: 35.8
click at [473, 57] on input "Rose Pandan Spa Water orange-scented rose water, lemongrass, kaffir lime leaf" at bounding box center [473, 50] width 13 height 13
radio input "true"
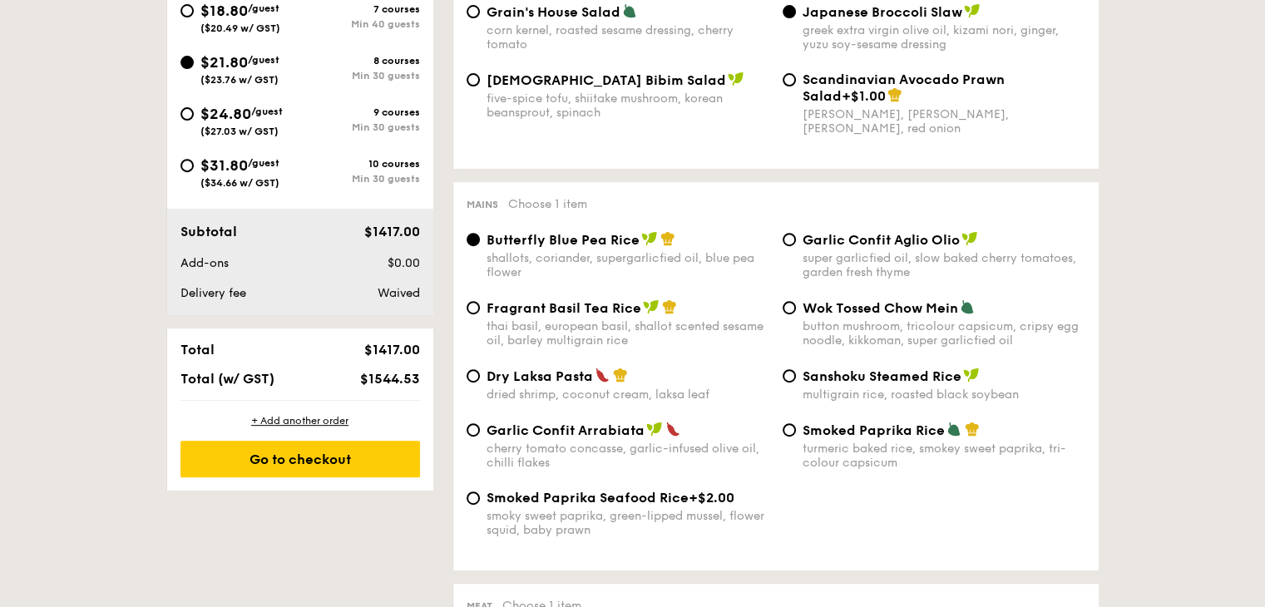
scroll to position [582, 0]
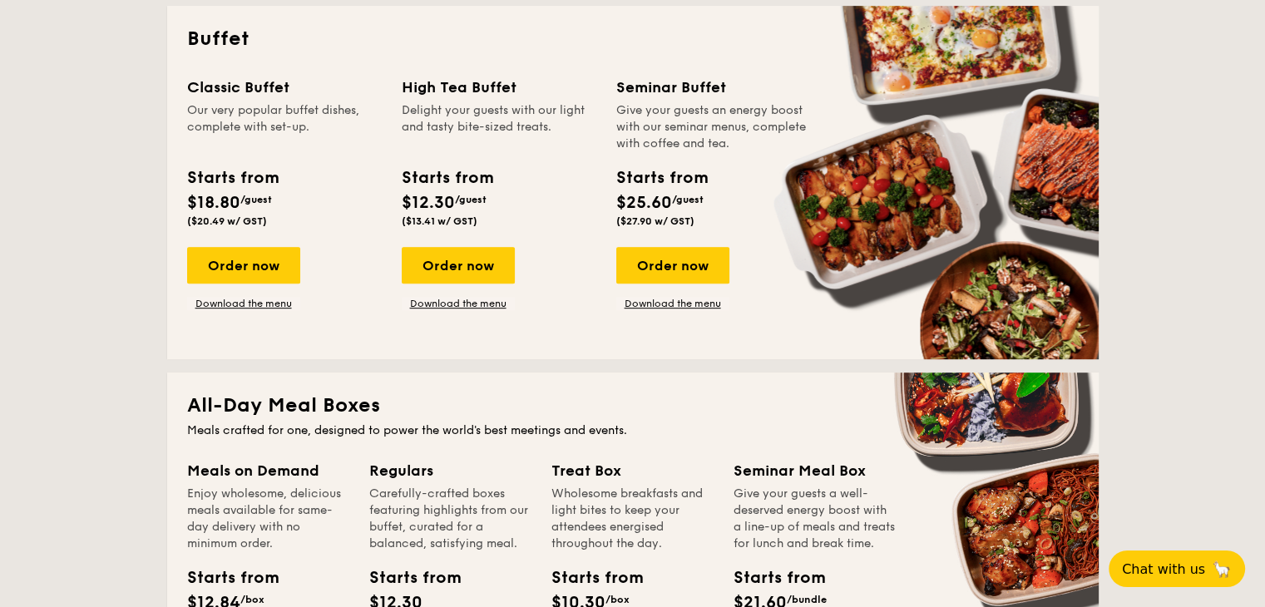
scroll to position [749, 0]
click at [273, 300] on link "Download the menu" at bounding box center [243, 303] width 113 height 13
